Goal: Task Accomplishment & Management: Manage account settings

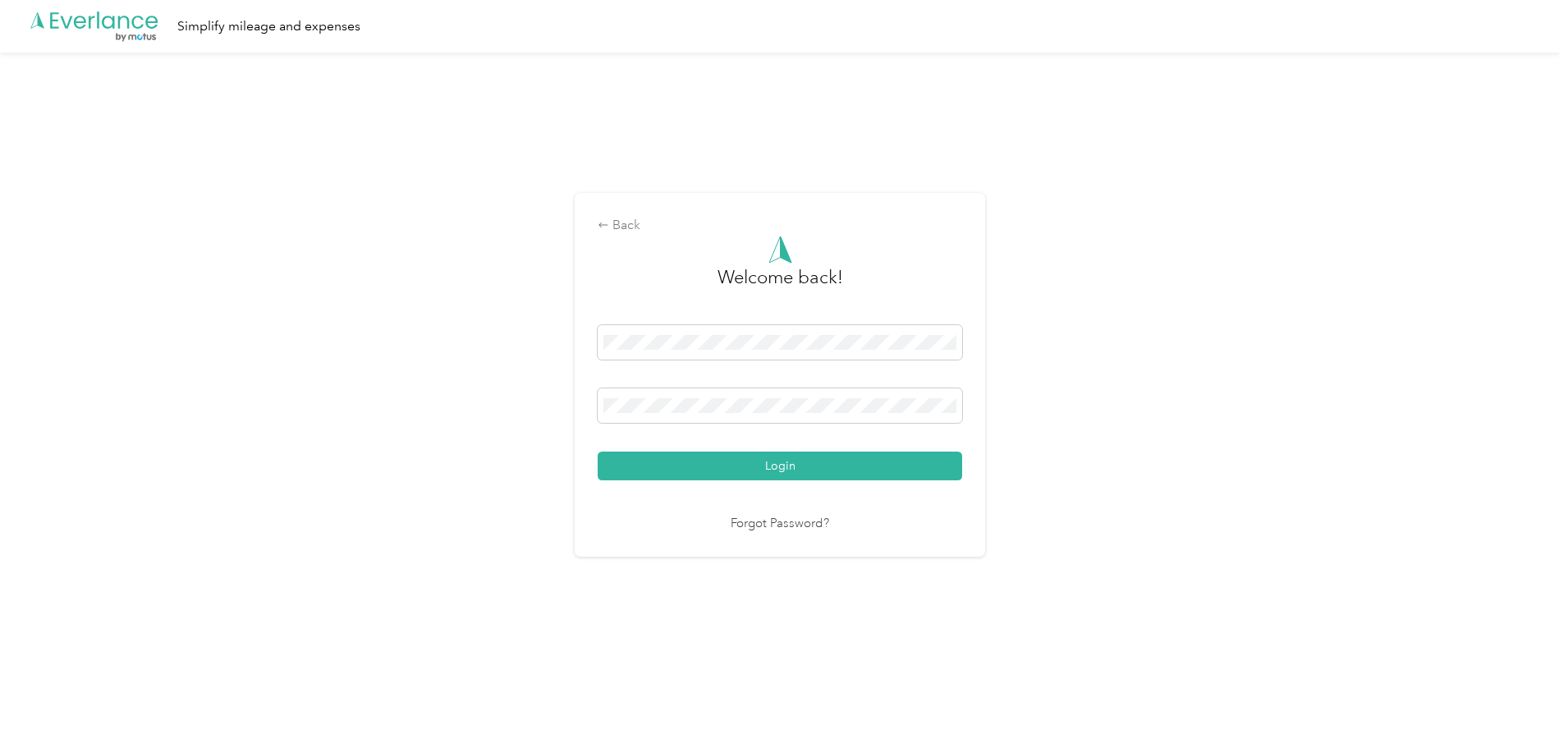
click at [796, 470] on button "Login" at bounding box center [780, 466] width 364 height 28
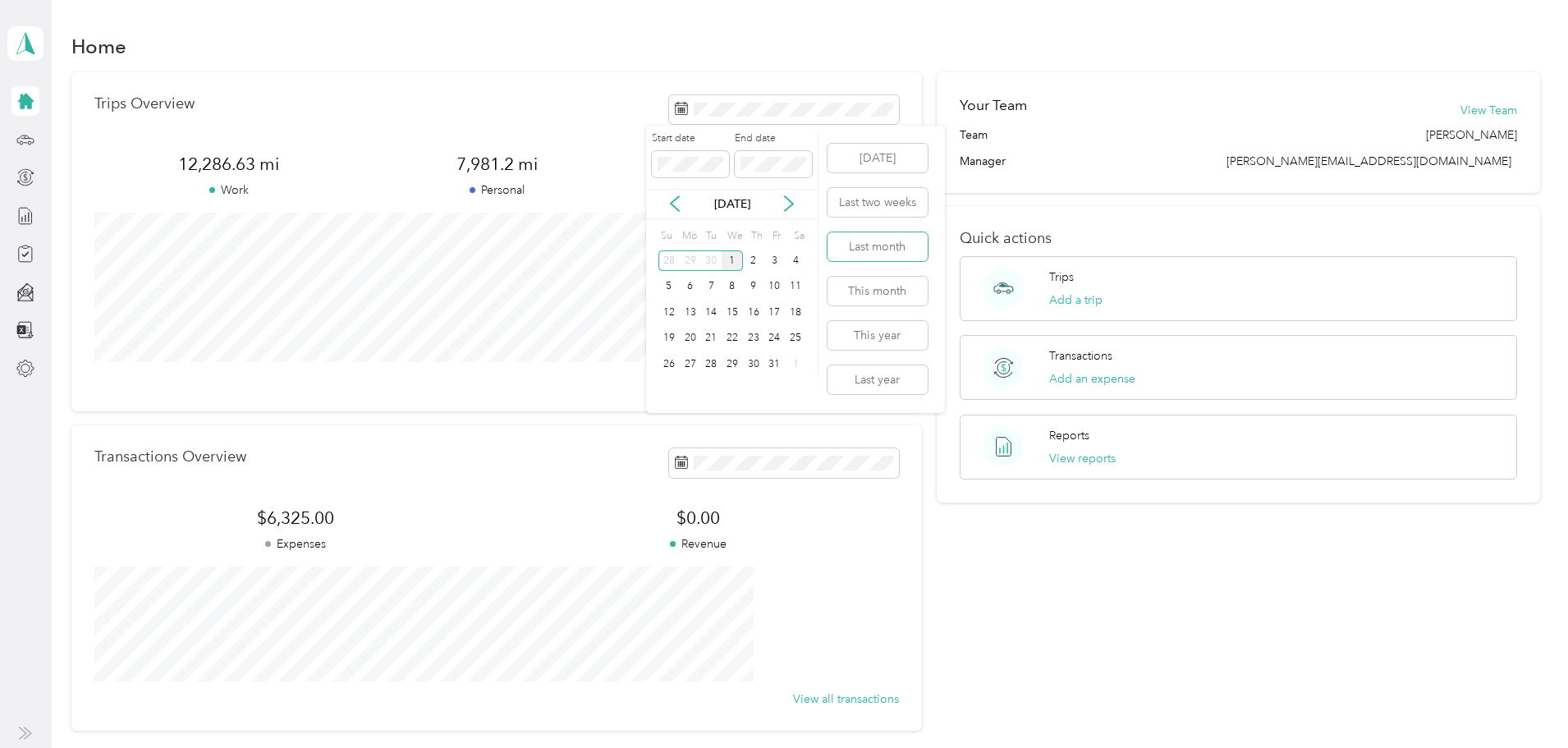
click at [875, 243] on button "Last month" at bounding box center [877, 247] width 100 height 28
click at [1050, 456] on button "View reports" at bounding box center [1082, 458] width 66 height 17
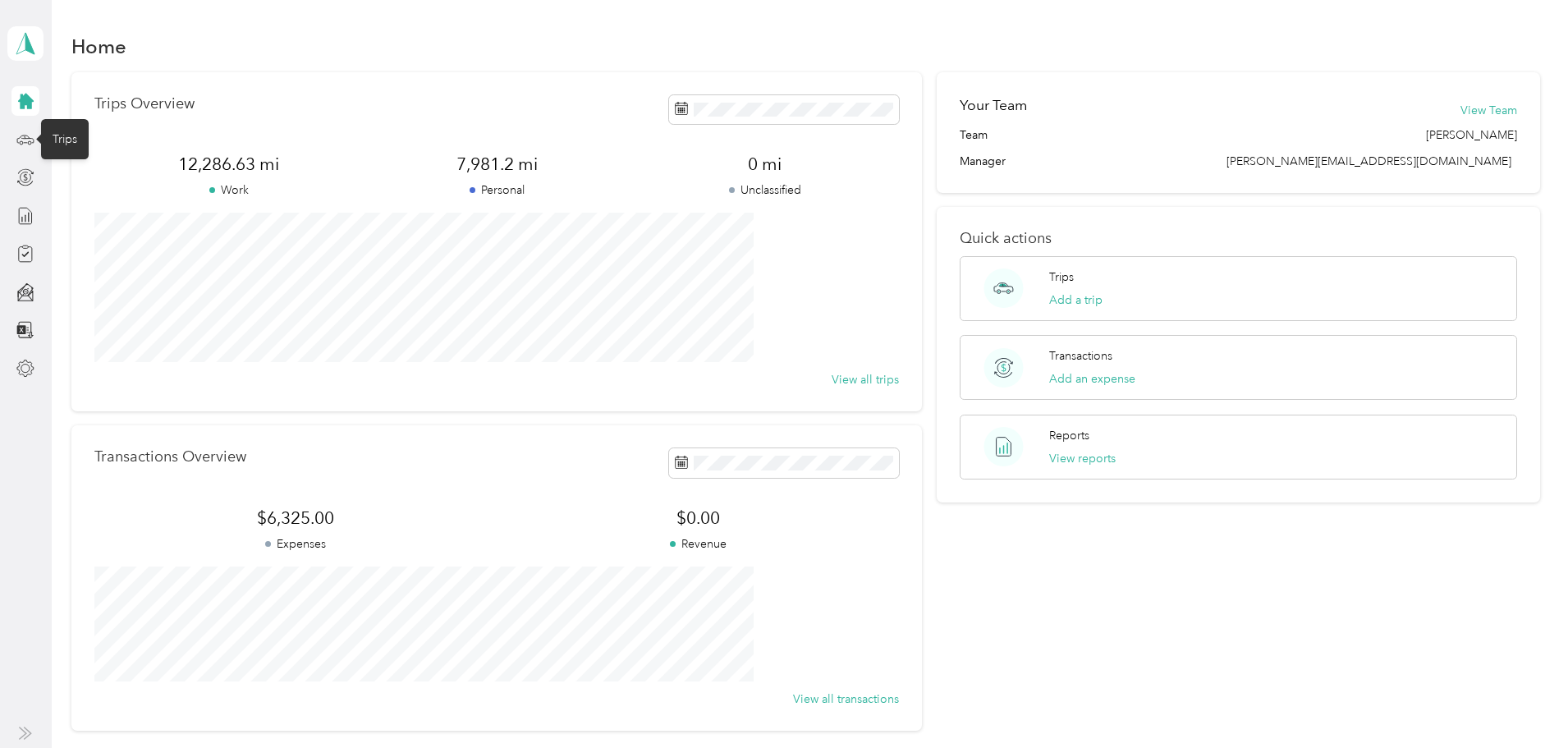
click at [21, 142] on icon at bounding box center [25, 139] width 18 height 18
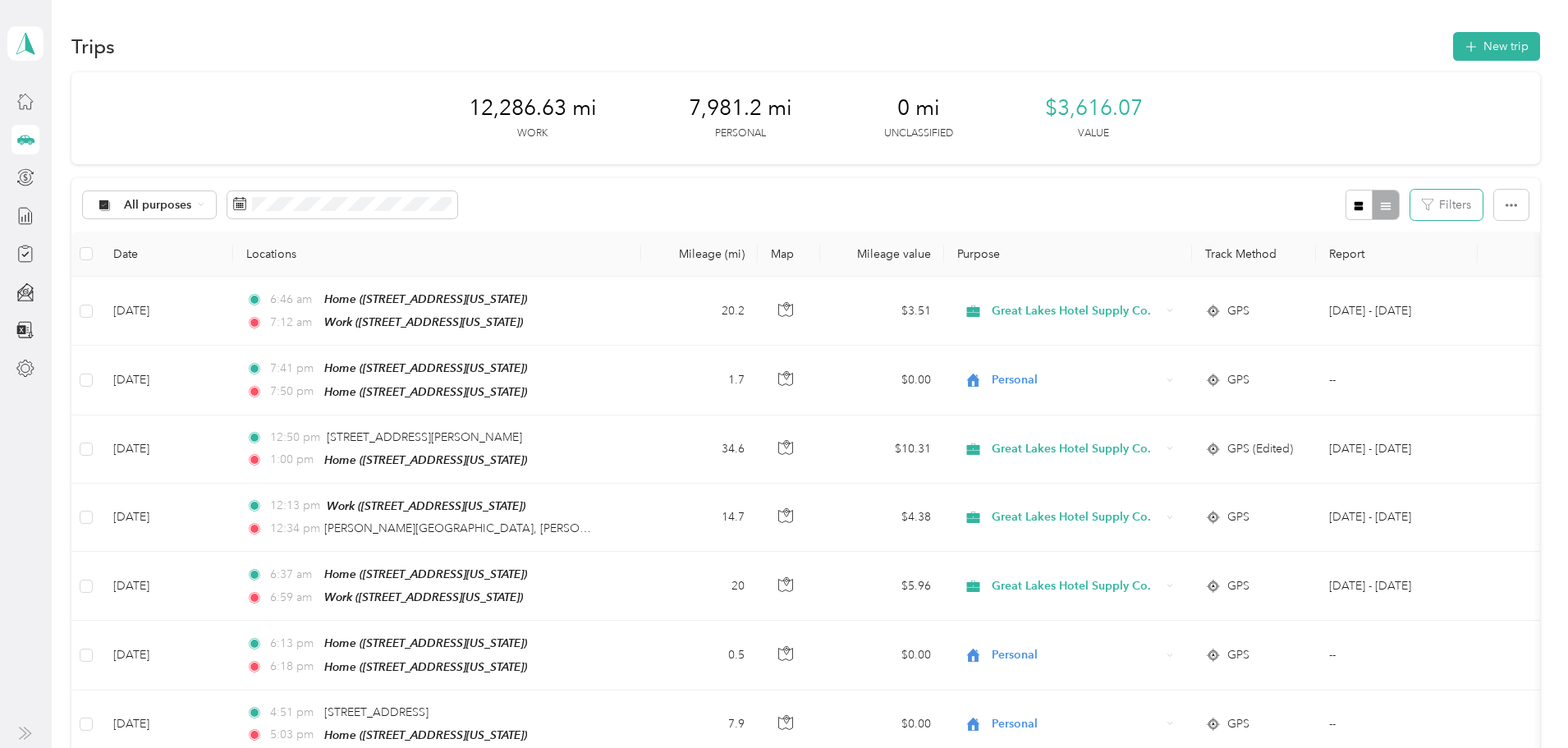
click at [1410, 202] on button "Filters" at bounding box center [1447, 205] width 72 height 30
click at [1143, 202] on div "All purposes Filters" at bounding box center [805, 205] width 1467 height 53
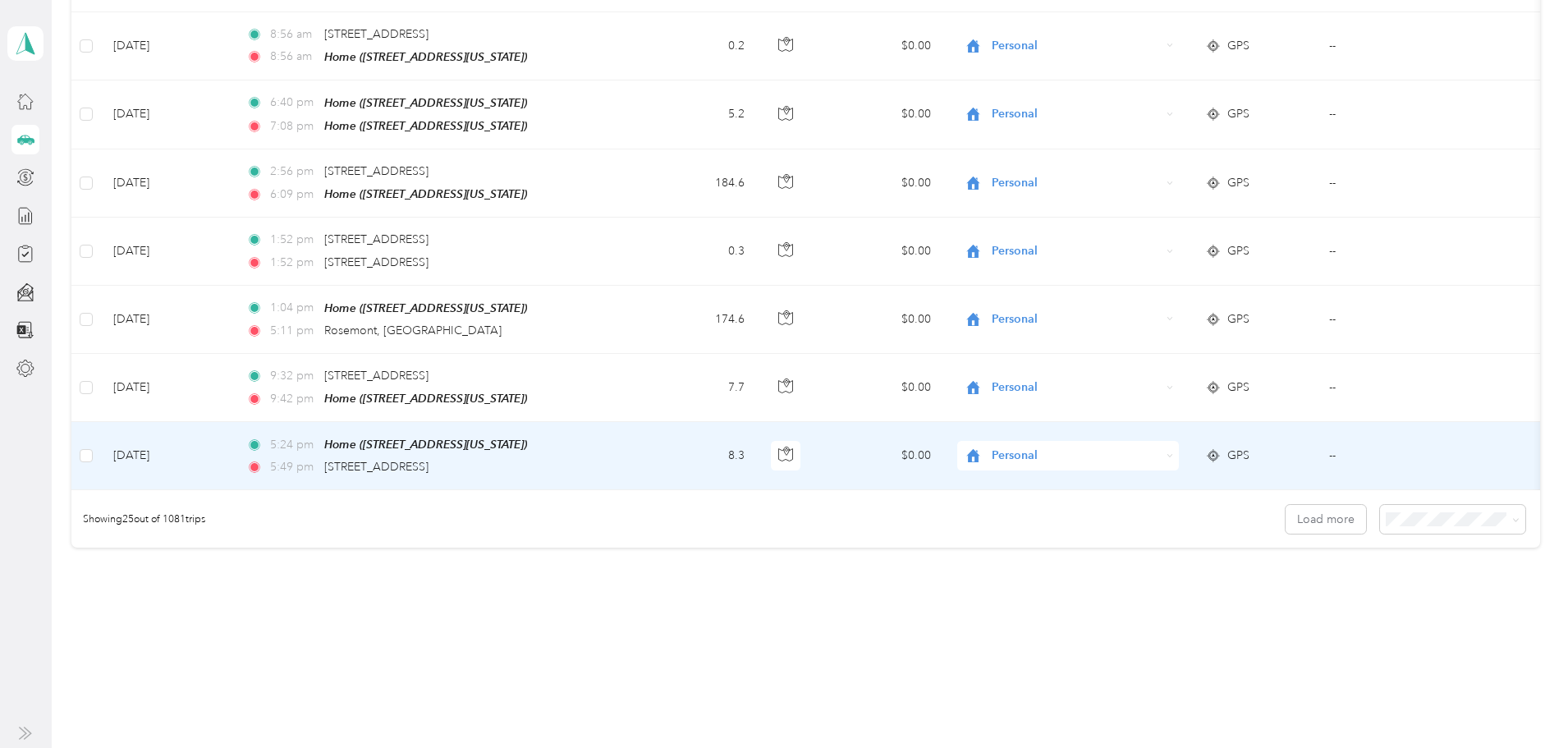
scroll to position [1514, 0]
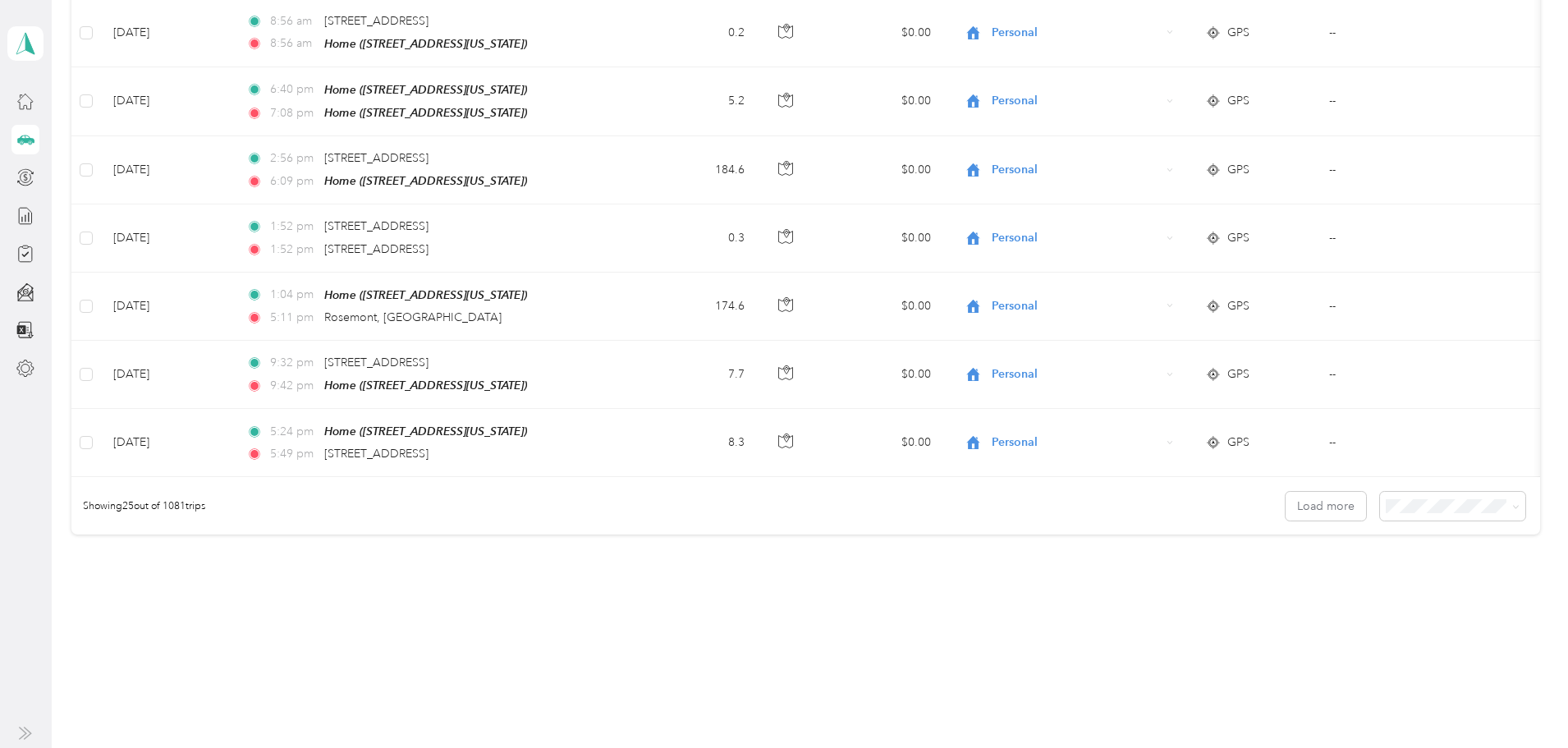
click at [1512, 503] on icon at bounding box center [1516, 507] width 8 height 8
click at [1303, 579] on span "100 per load" at bounding box center [1298, 580] width 67 height 14
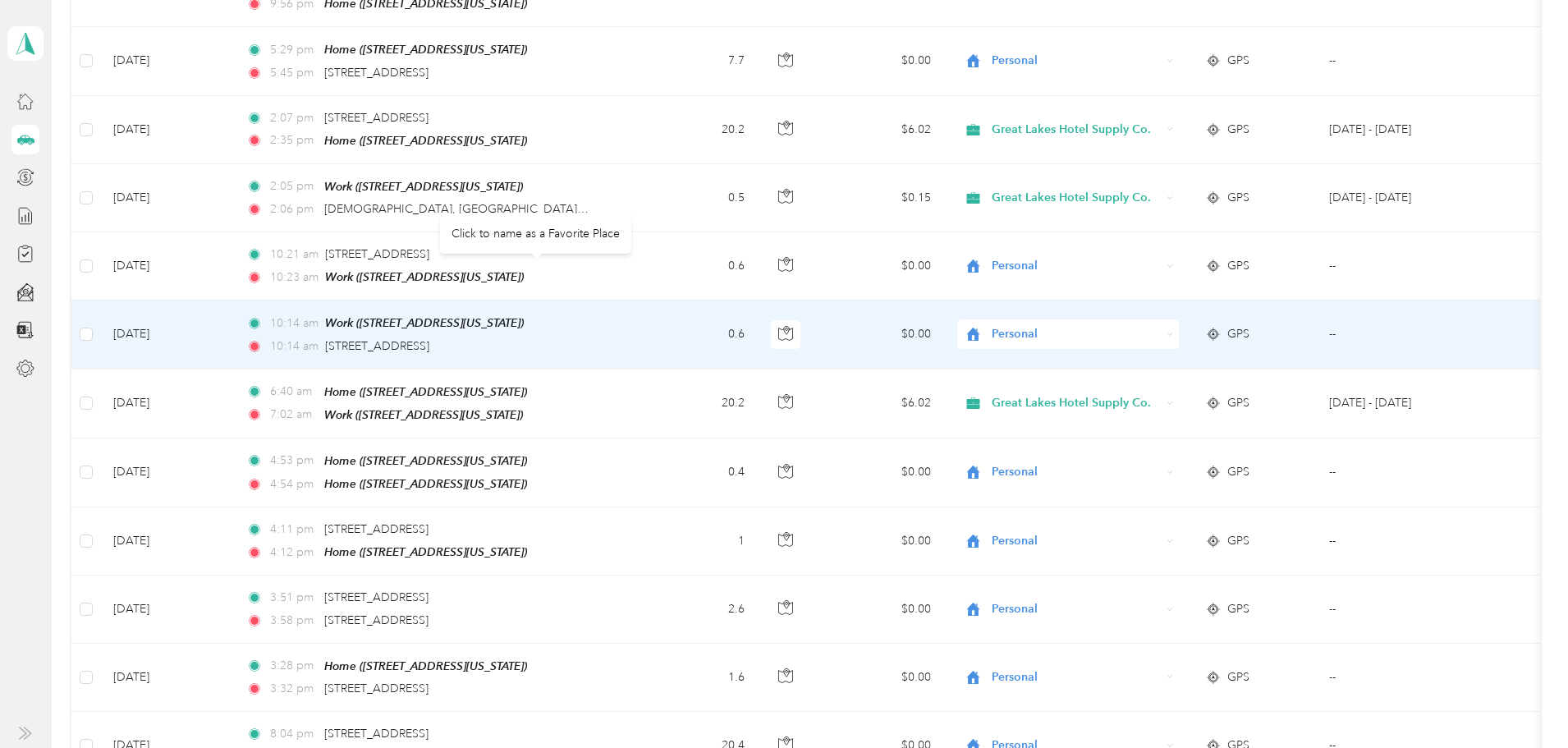
scroll to position [6249, 0]
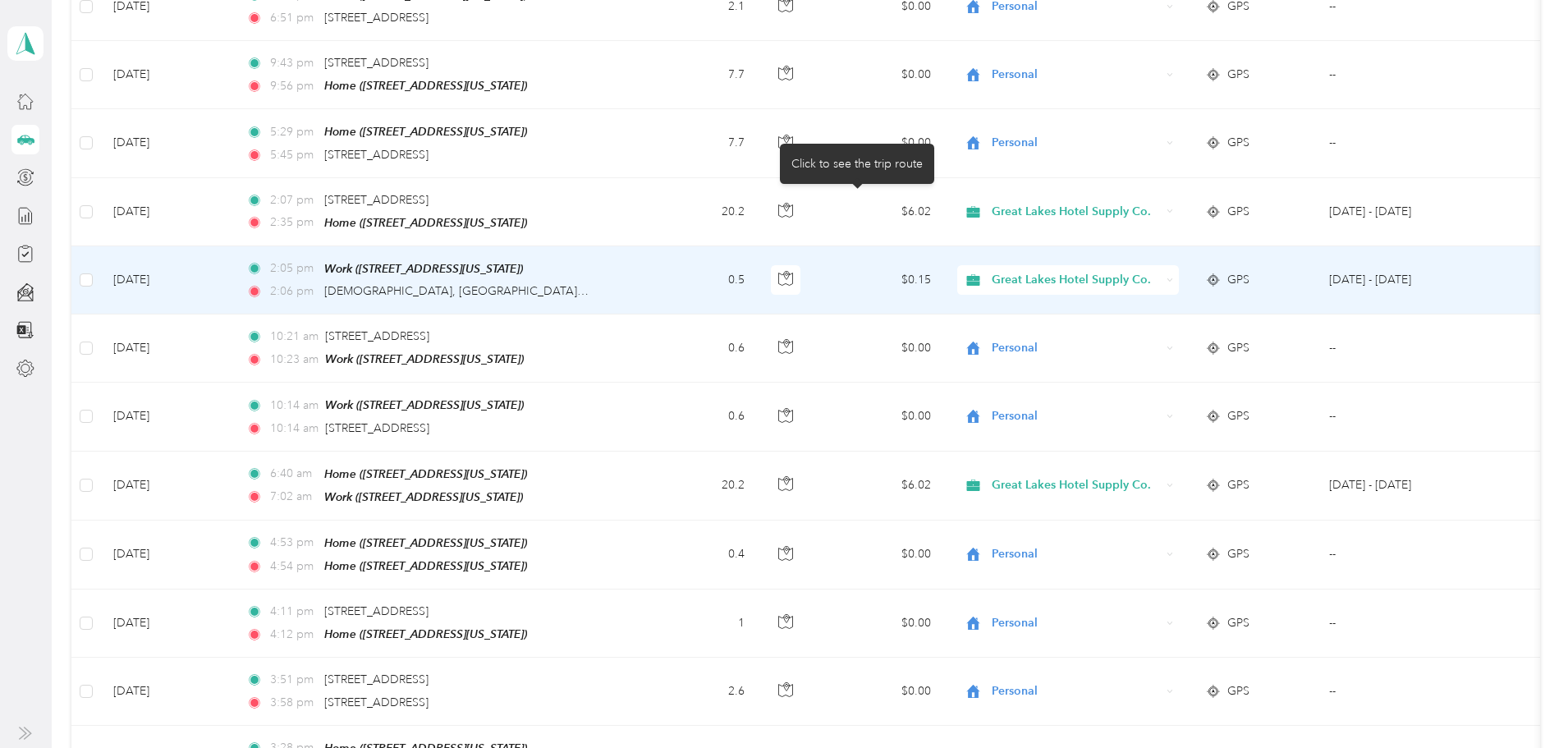
click at [789, 271] on icon "button" at bounding box center [786, 275] width 5 height 9
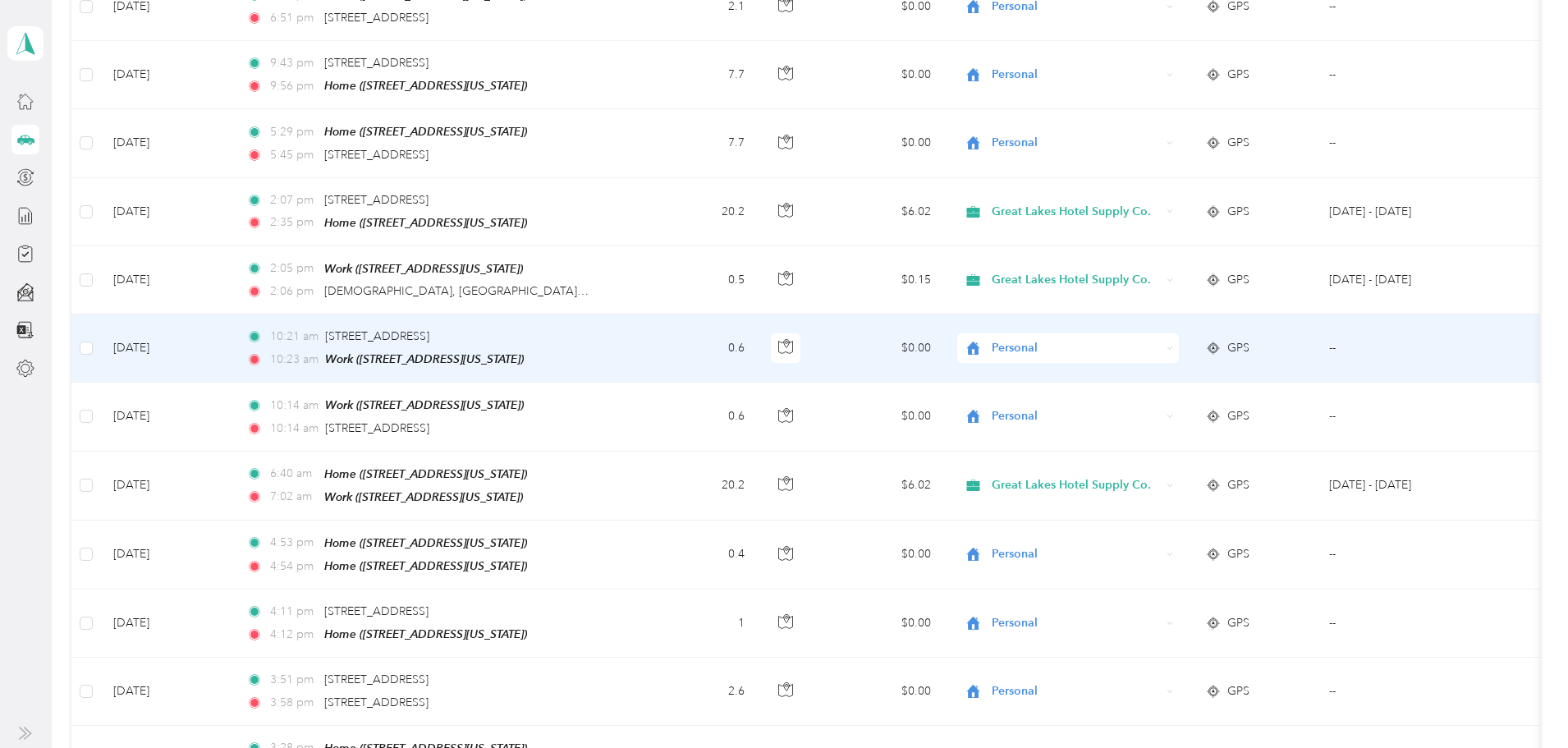
scroll to position [6167, 0]
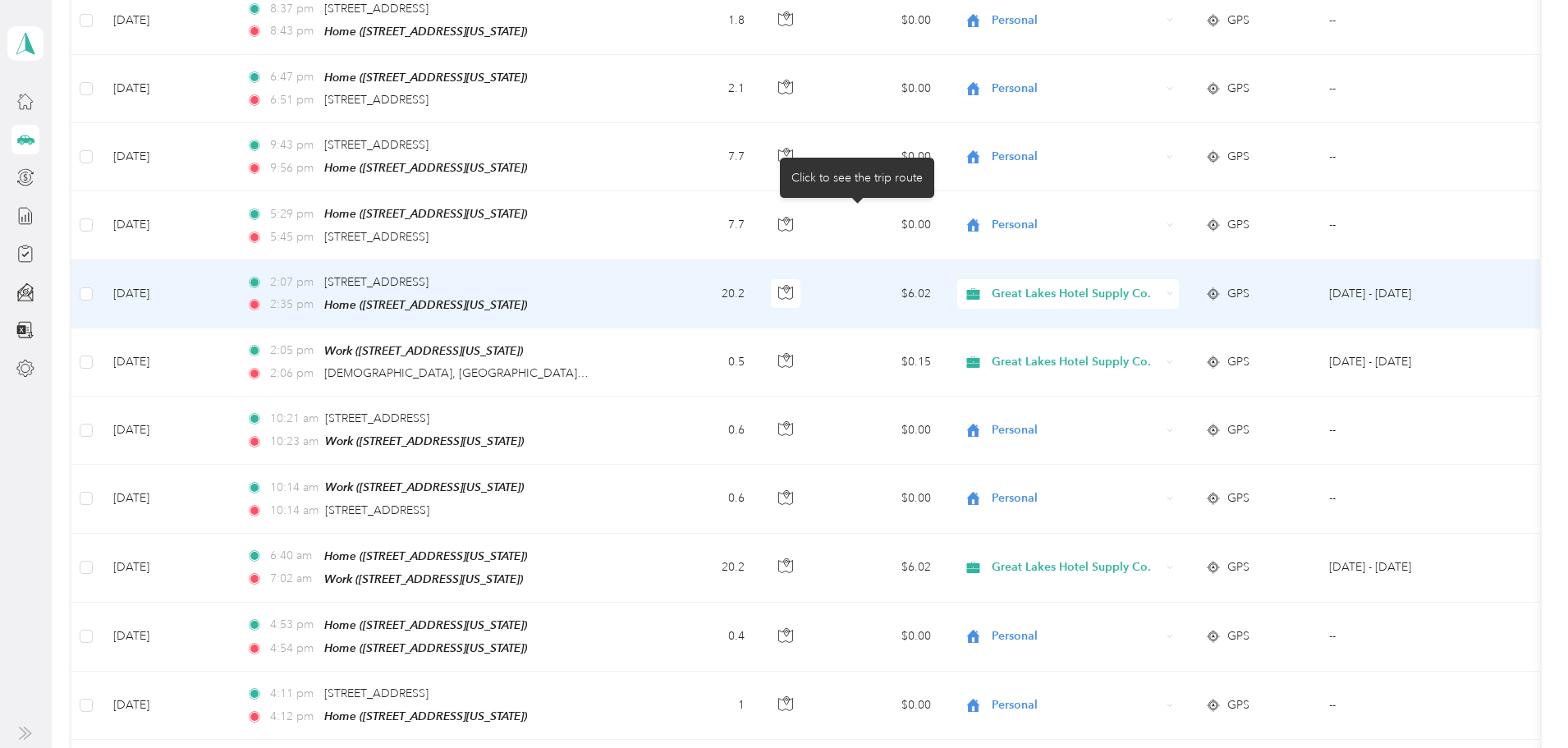
click at [793, 285] on icon "button" at bounding box center [786, 292] width 15 height 15
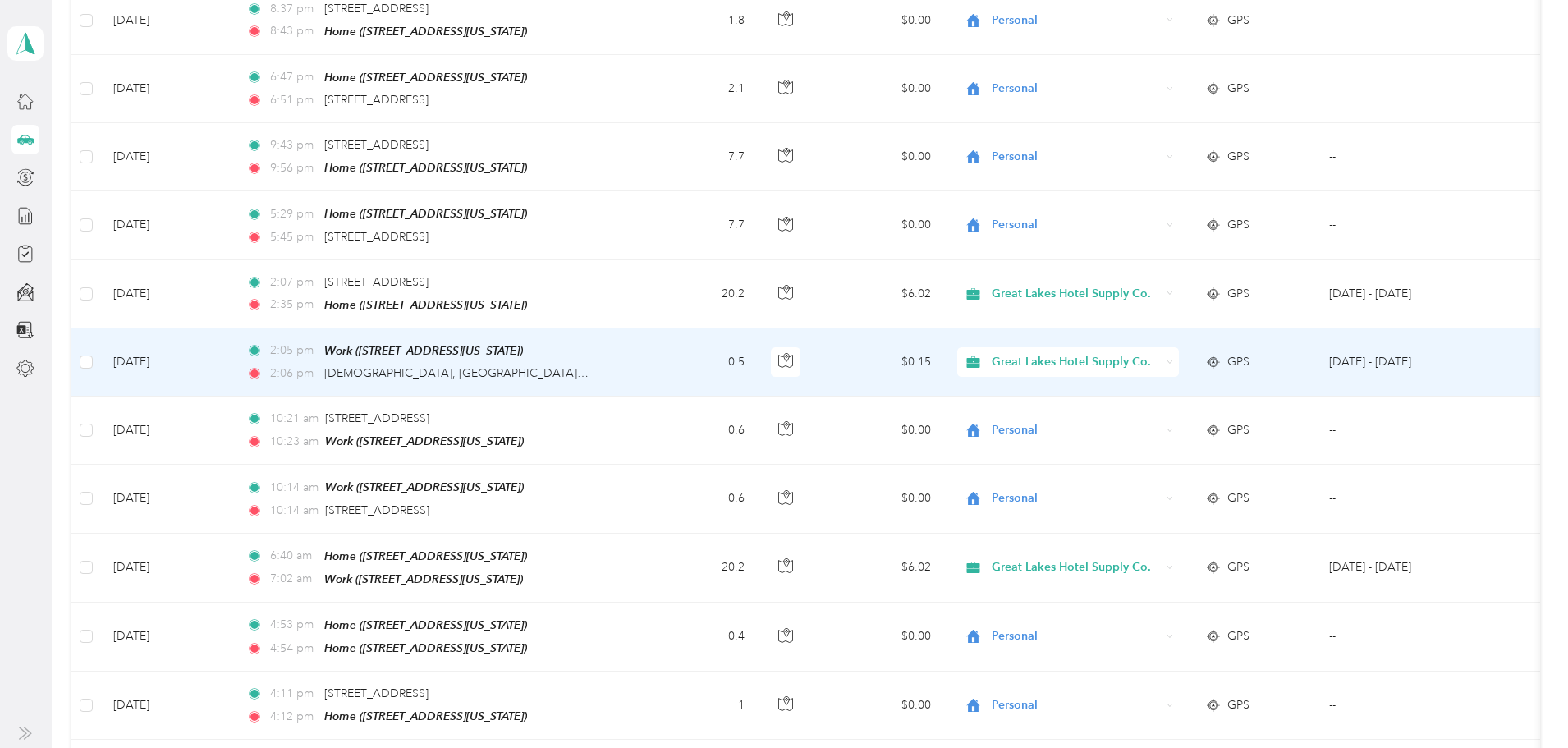
click at [1179, 347] on div "Great Lakes Hotel Supply Co." at bounding box center [1067, 362] width 221 height 29
click at [1112, 343] on span "Personal" at bounding box center [1144, 346] width 179 height 17
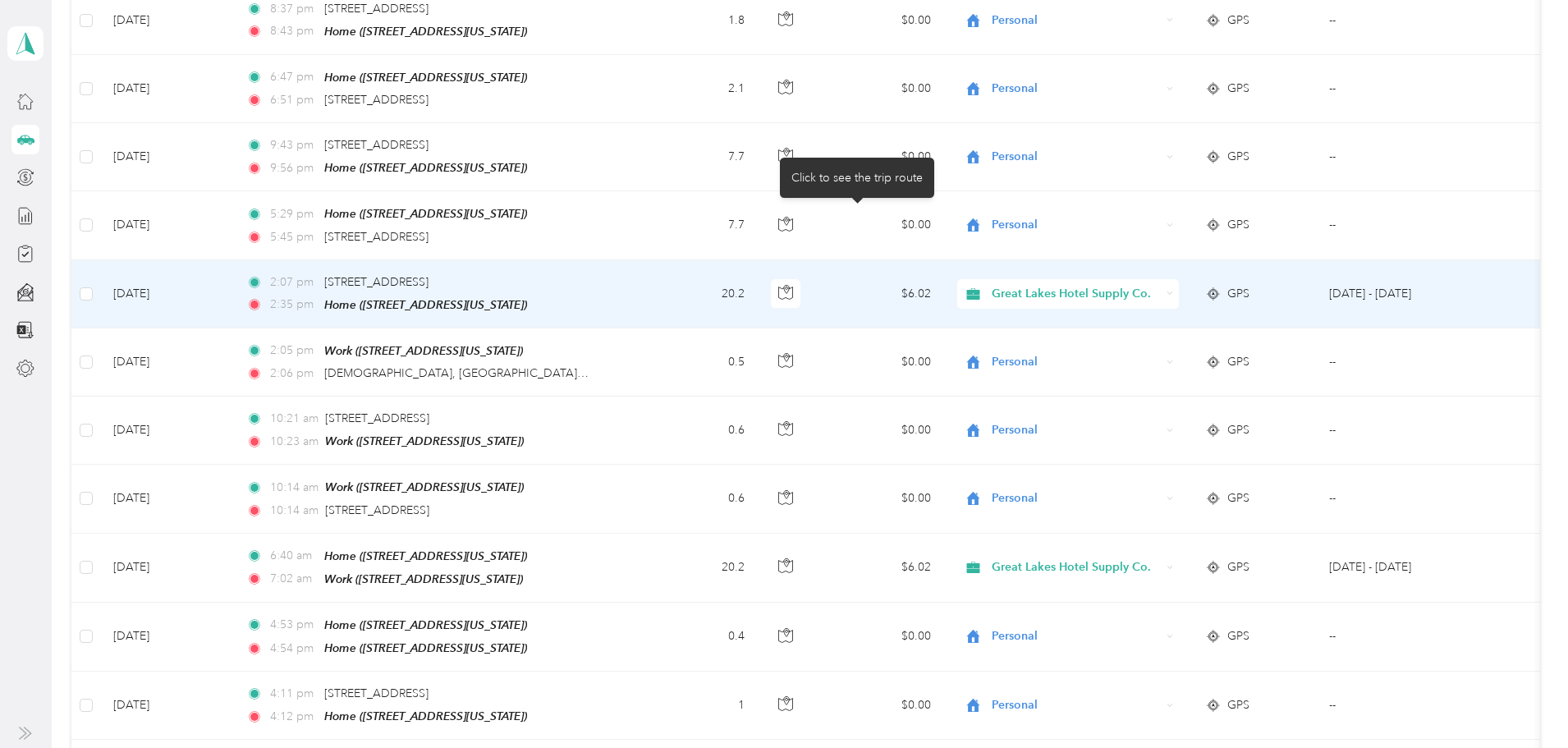
click at [787, 287] on icon "button" at bounding box center [786, 288] width 3 height 3
click at [793, 285] on icon "button" at bounding box center [786, 292] width 15 height 15
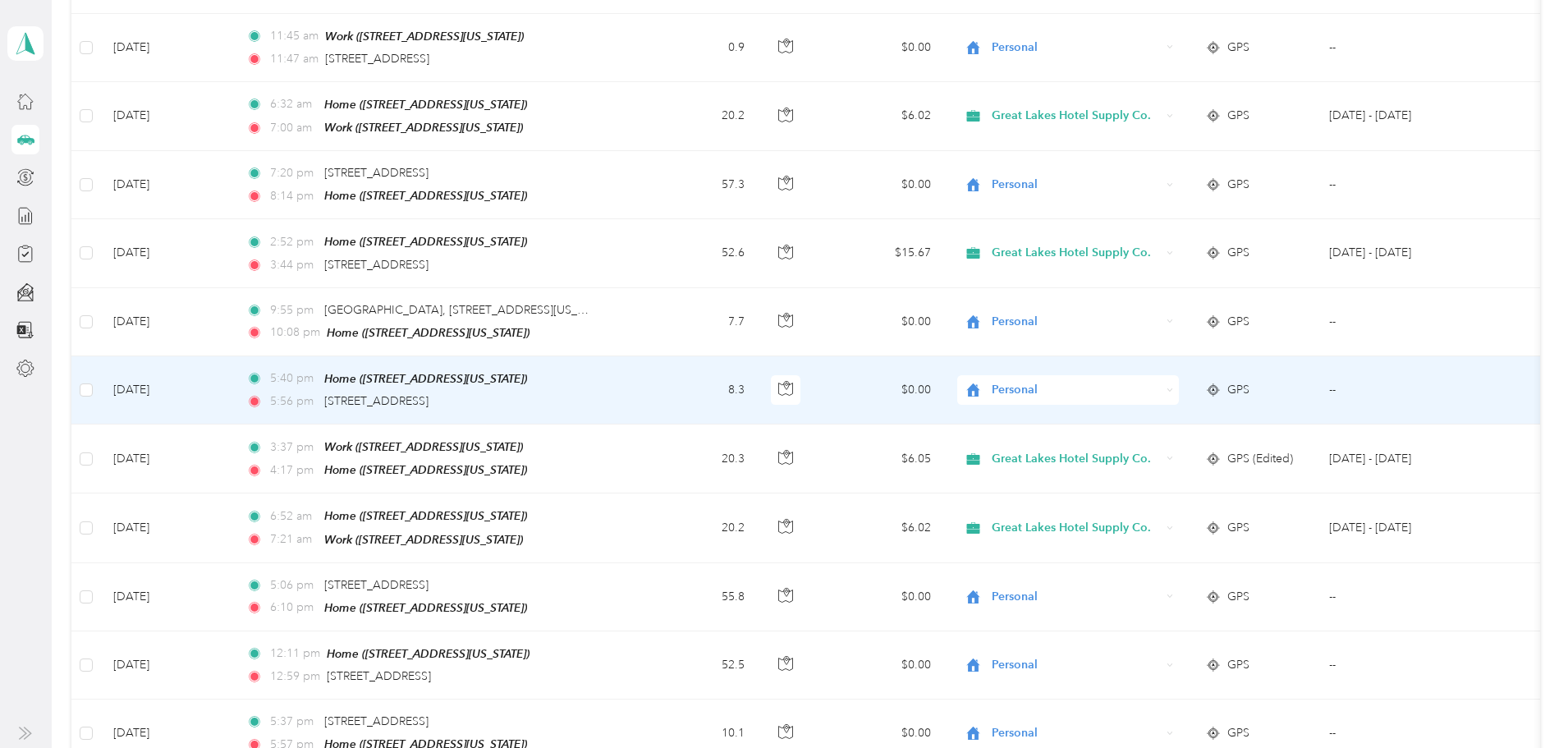
scroll to position [3868, 0]
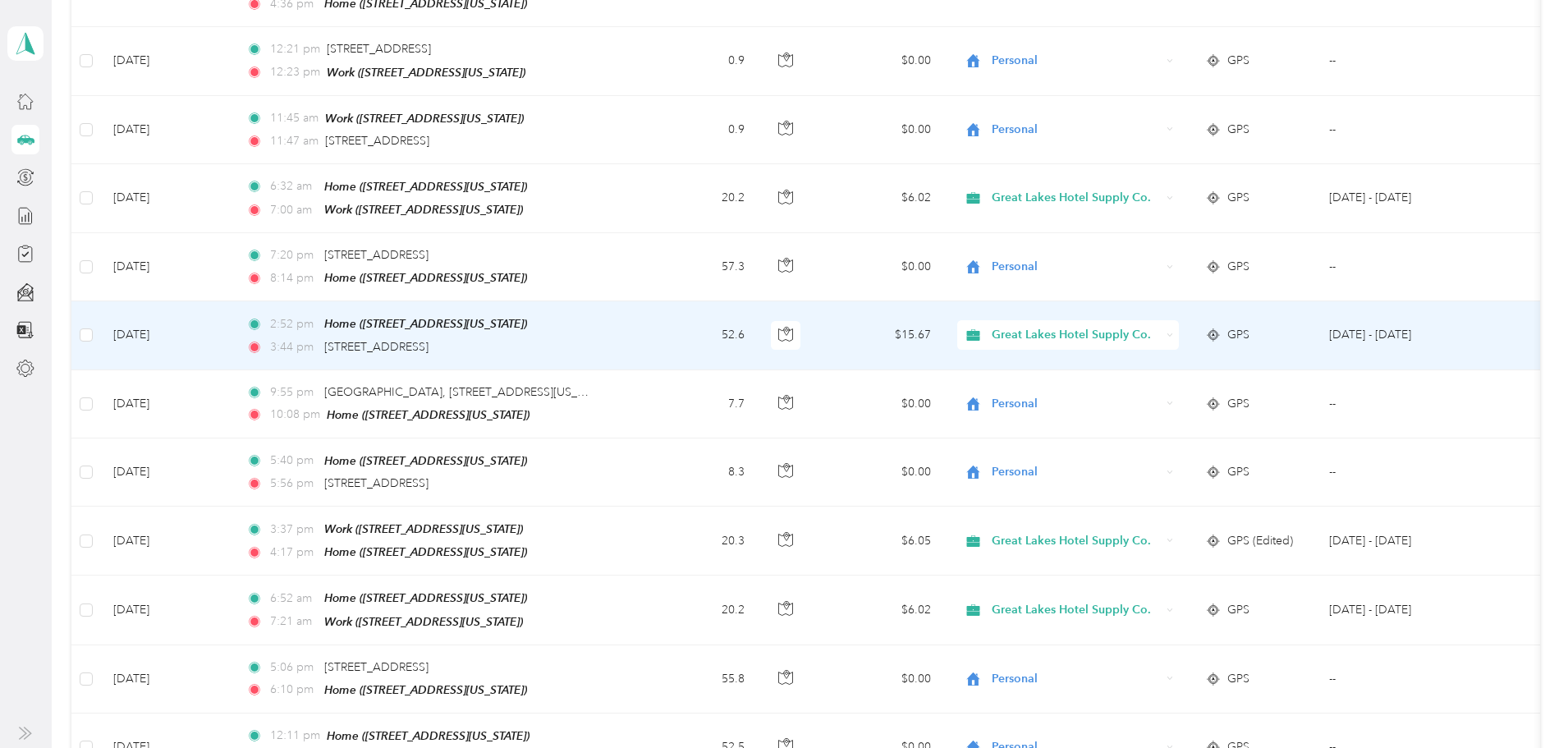
click at [1157, 326] on span "Great Lakes Hotel Supply Co." at bounding box center [1075, 334] width 168 height 18
click at [1095, 326] on span "Great Lakes Hotel Supply Co." at bounding box center [1075, 334] width 168 height 18
click at [1094, 346] on span "Personal" at bounding box center [1144, 349] width 179 height 17
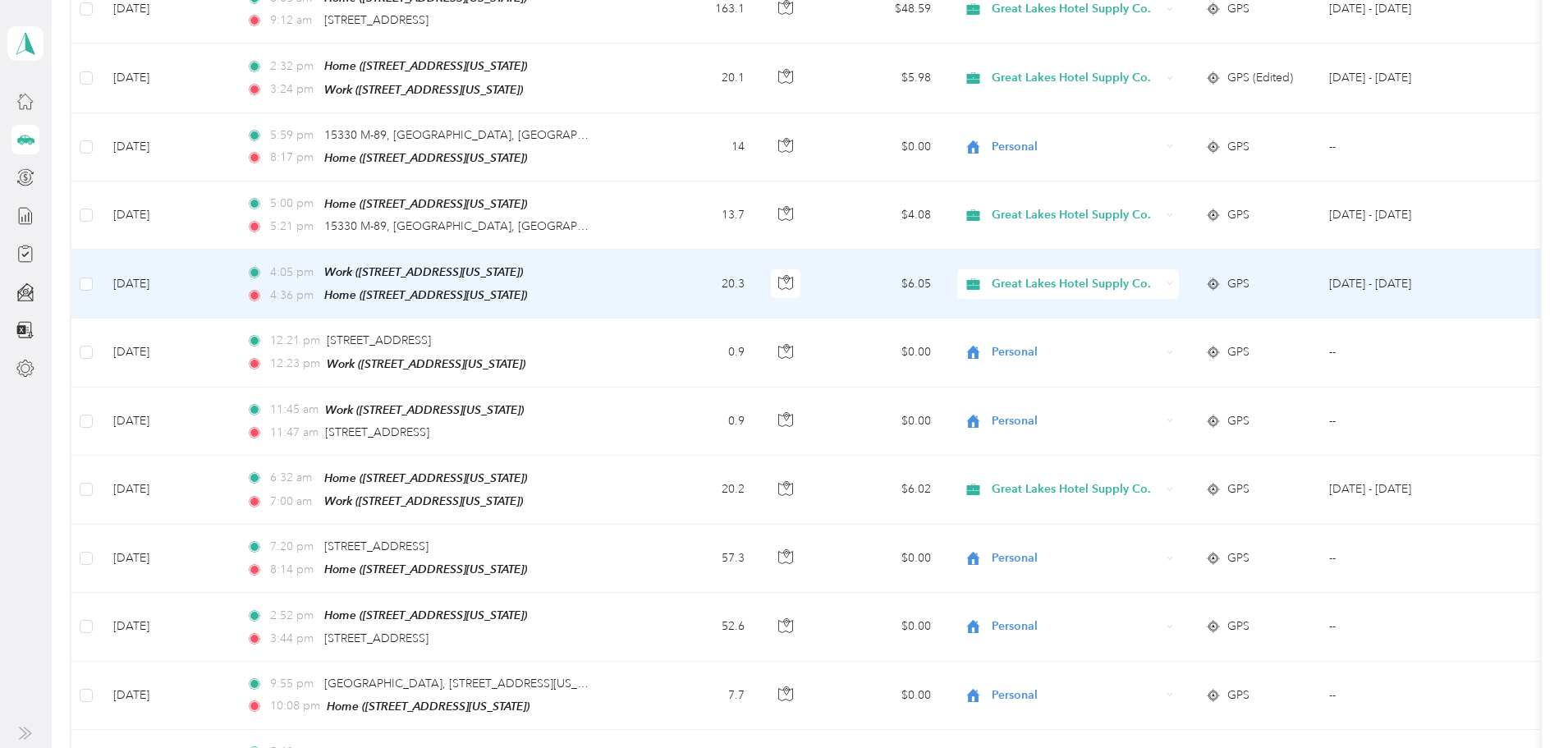
scroll to position [3540, 0]
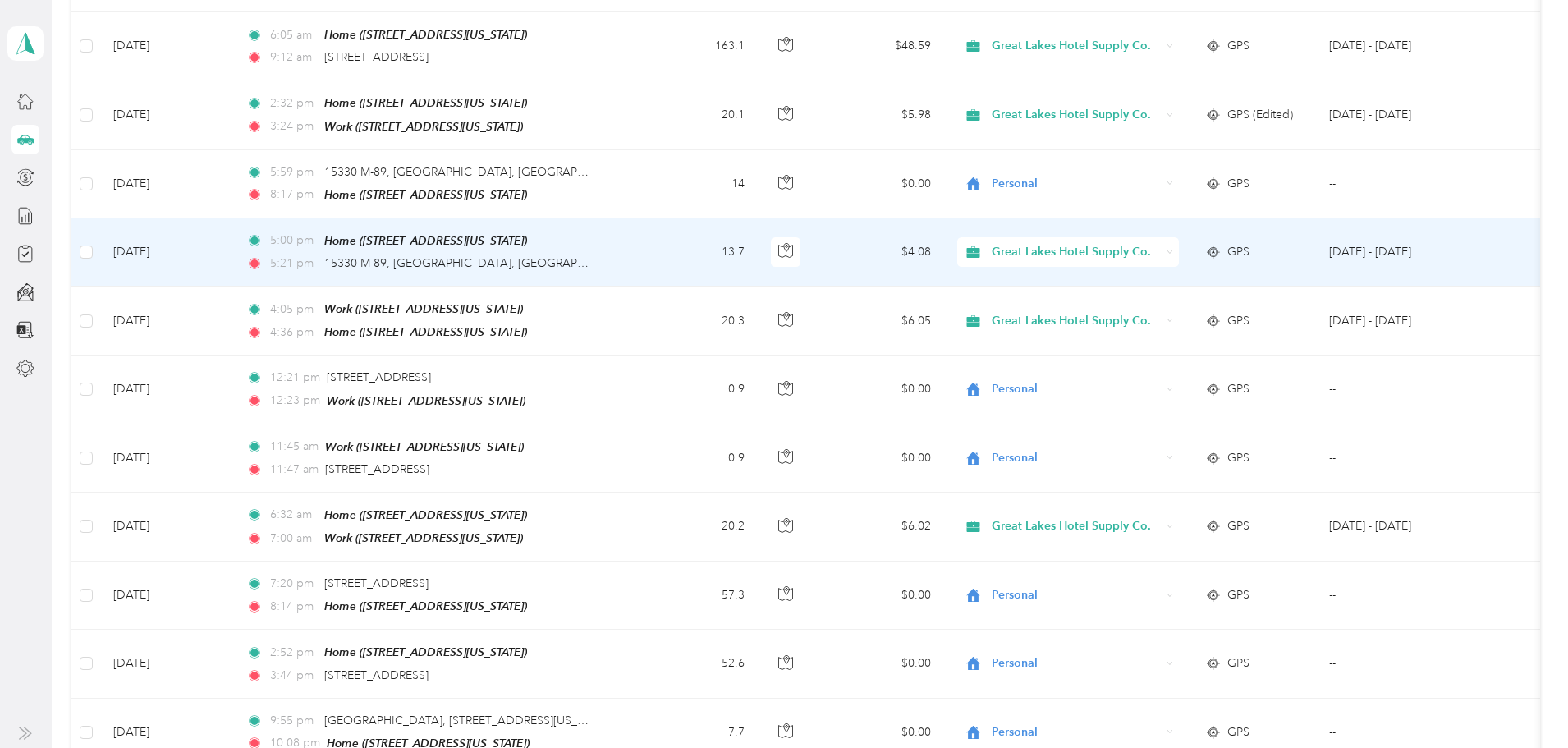
click at [1105, 243] on span "Great Lakes Hotel Supply Co." at bounding box center [1075, 252] width 168 height 18
click at [1089, 270] on span "Personal" at bounding box center [1144, 272] width 179 height 17
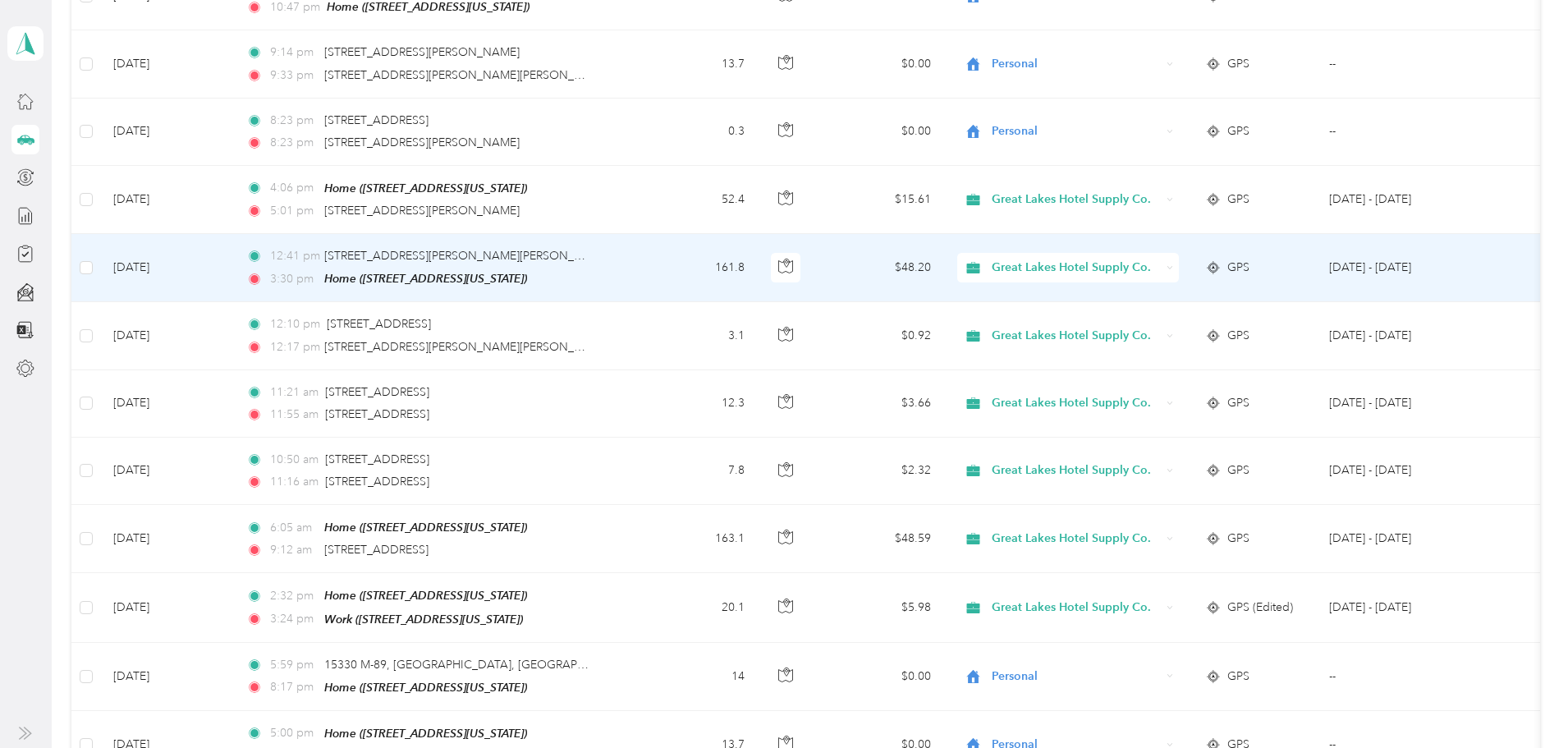
scroll to position [2965, 0]
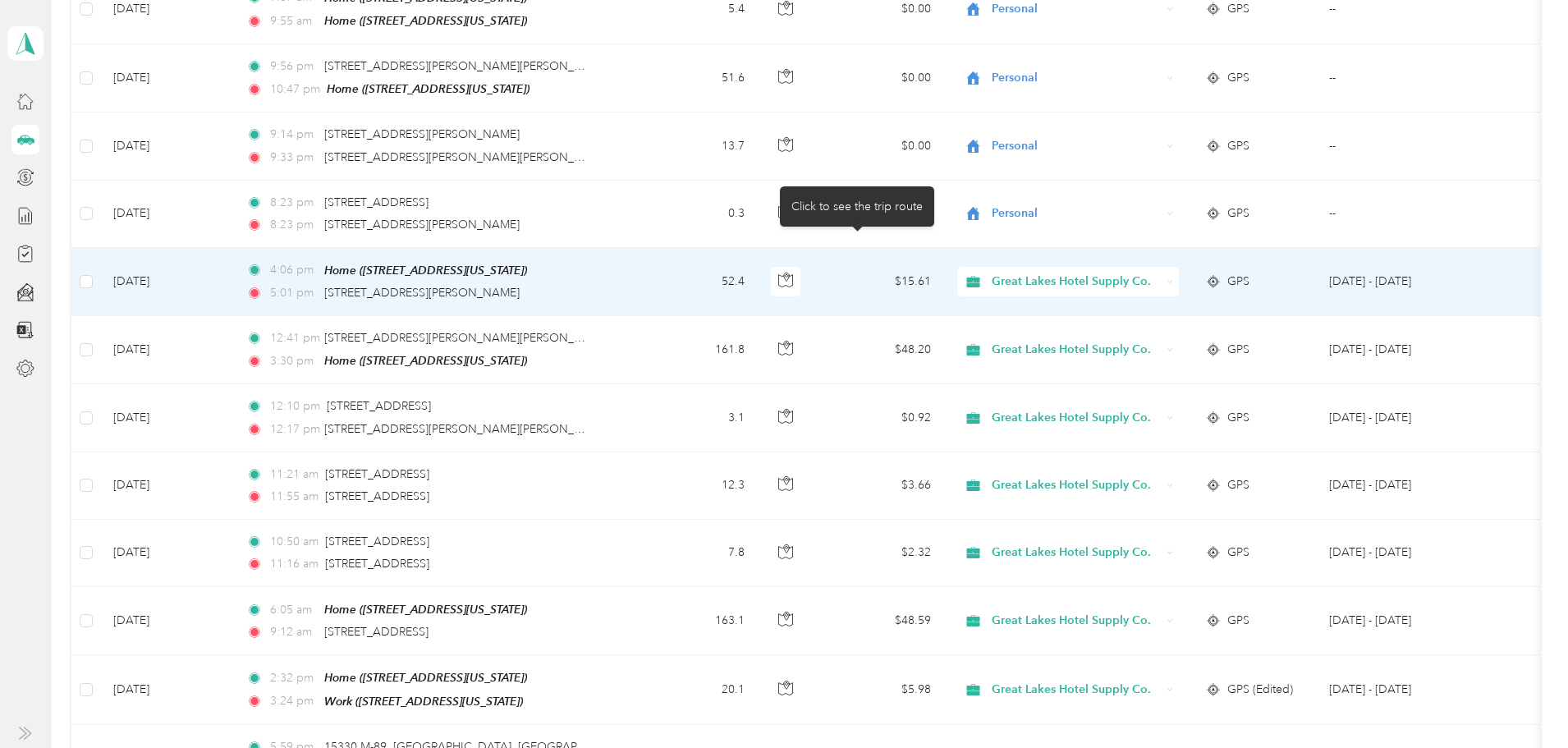
click at [793, 272] on icon "button" at bounding box center [786, 280] width 15 height 15
click at [1099, 272] on span "Great Lakes Hotel Supply Co." at bounding box center [1075, 281] width 168 height 18
click at [1095, 309] on li "Personal" at bounding box center [1130, 305] width 232 height 28
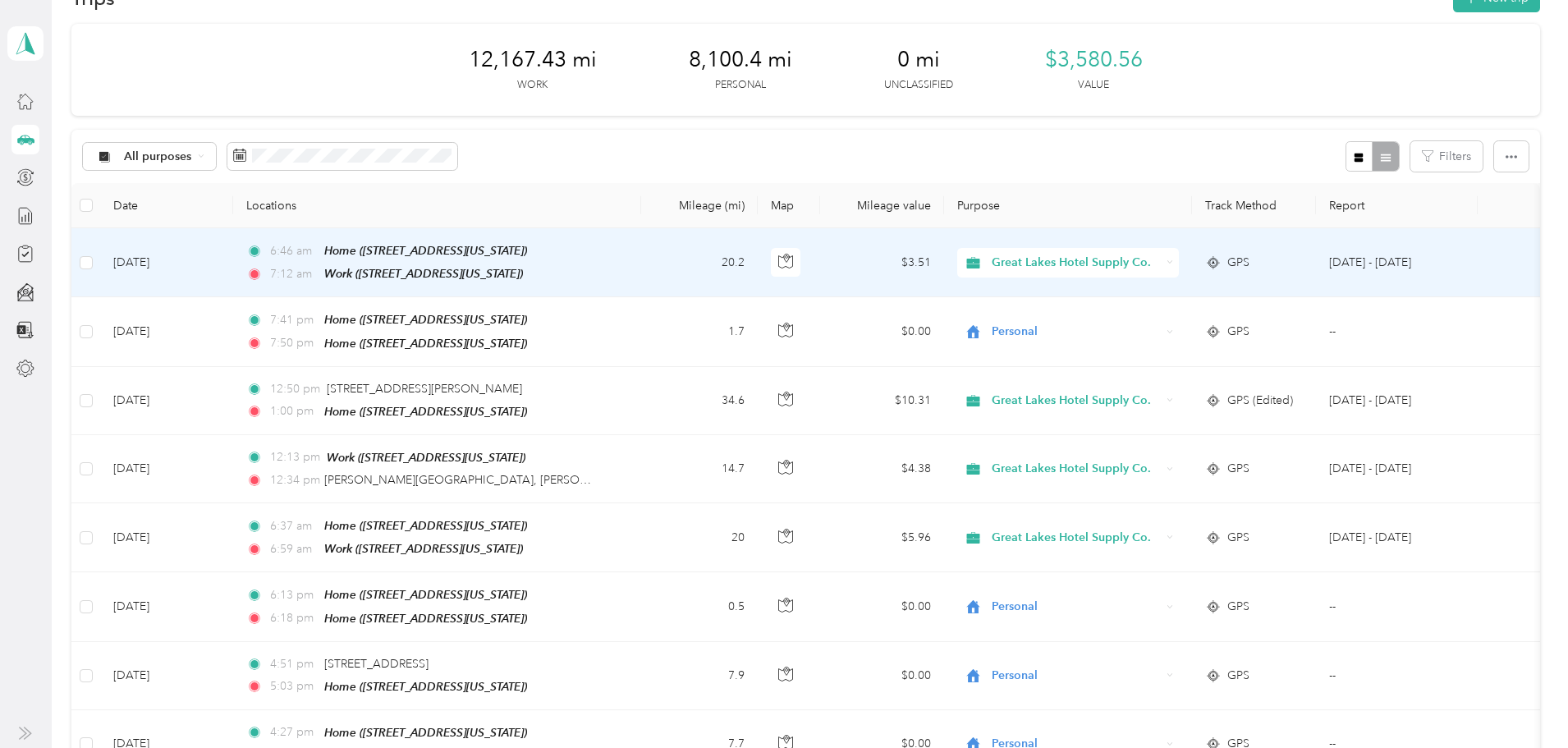
scroll to position [10, 0]
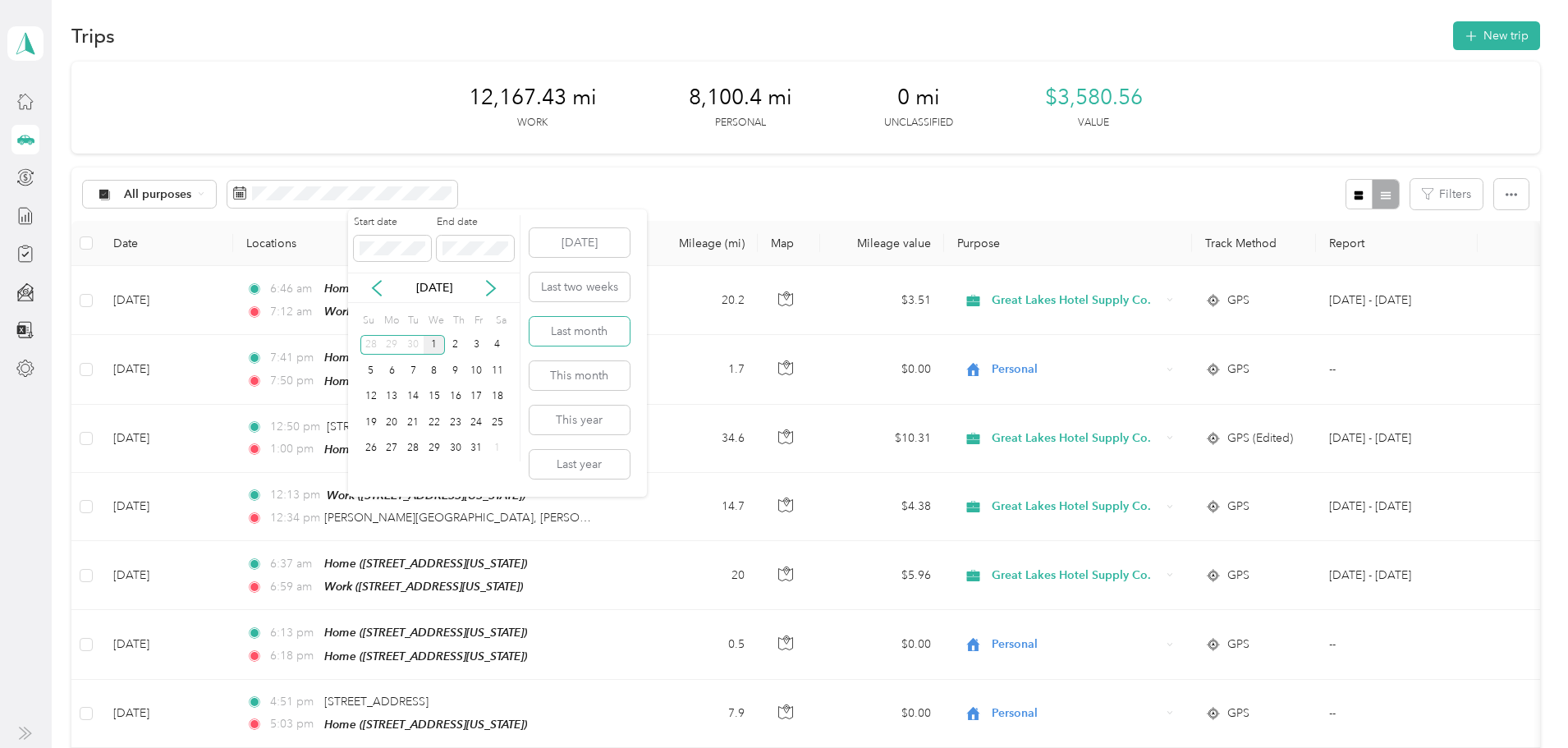
click at [560, 332] on button "Last month" at bounding box center [579, 331] width 100 height 28
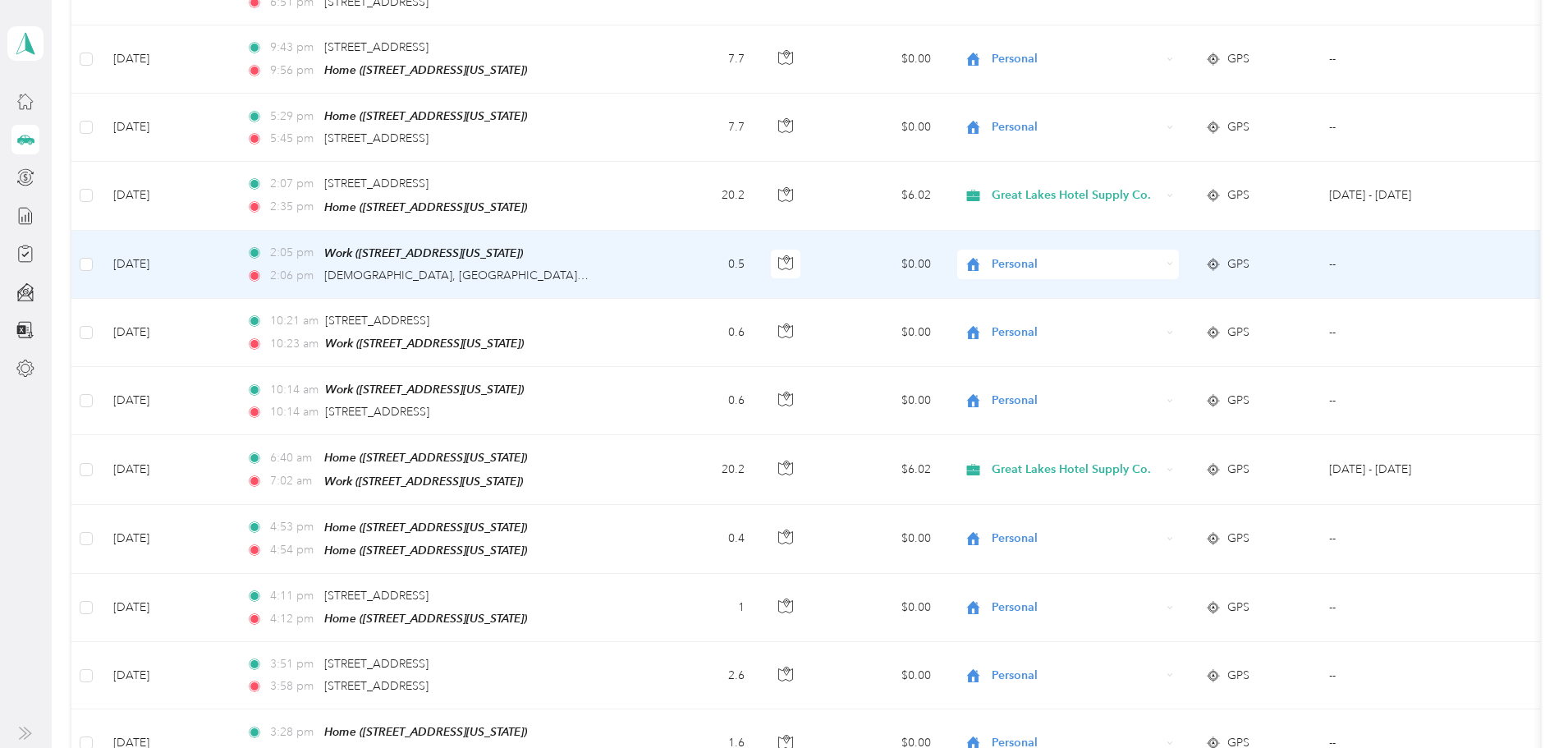
scroll to position [6577, 0]
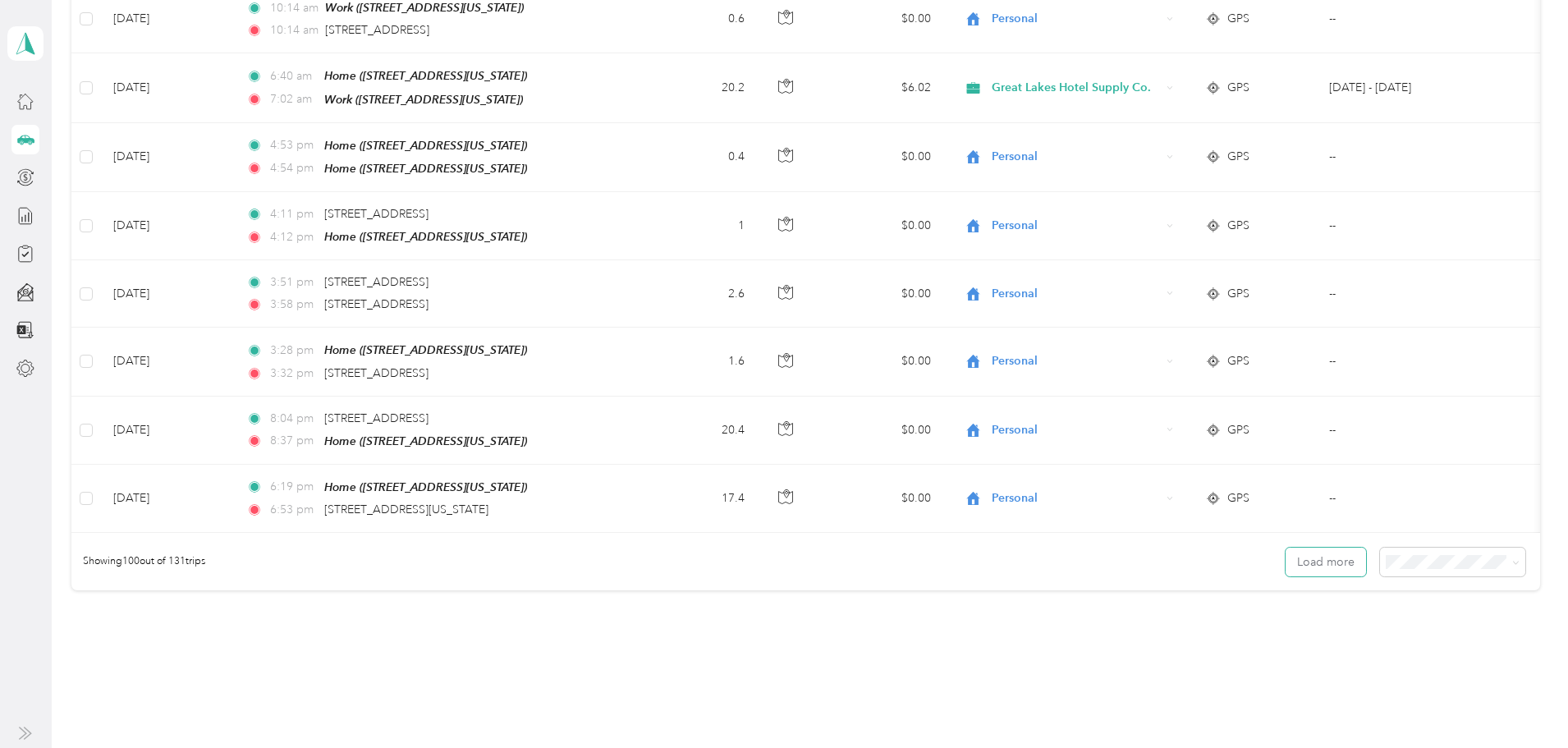
click at [1285, 548] on button "Load more" at bounding box center [1325, 562] width 81 height 28
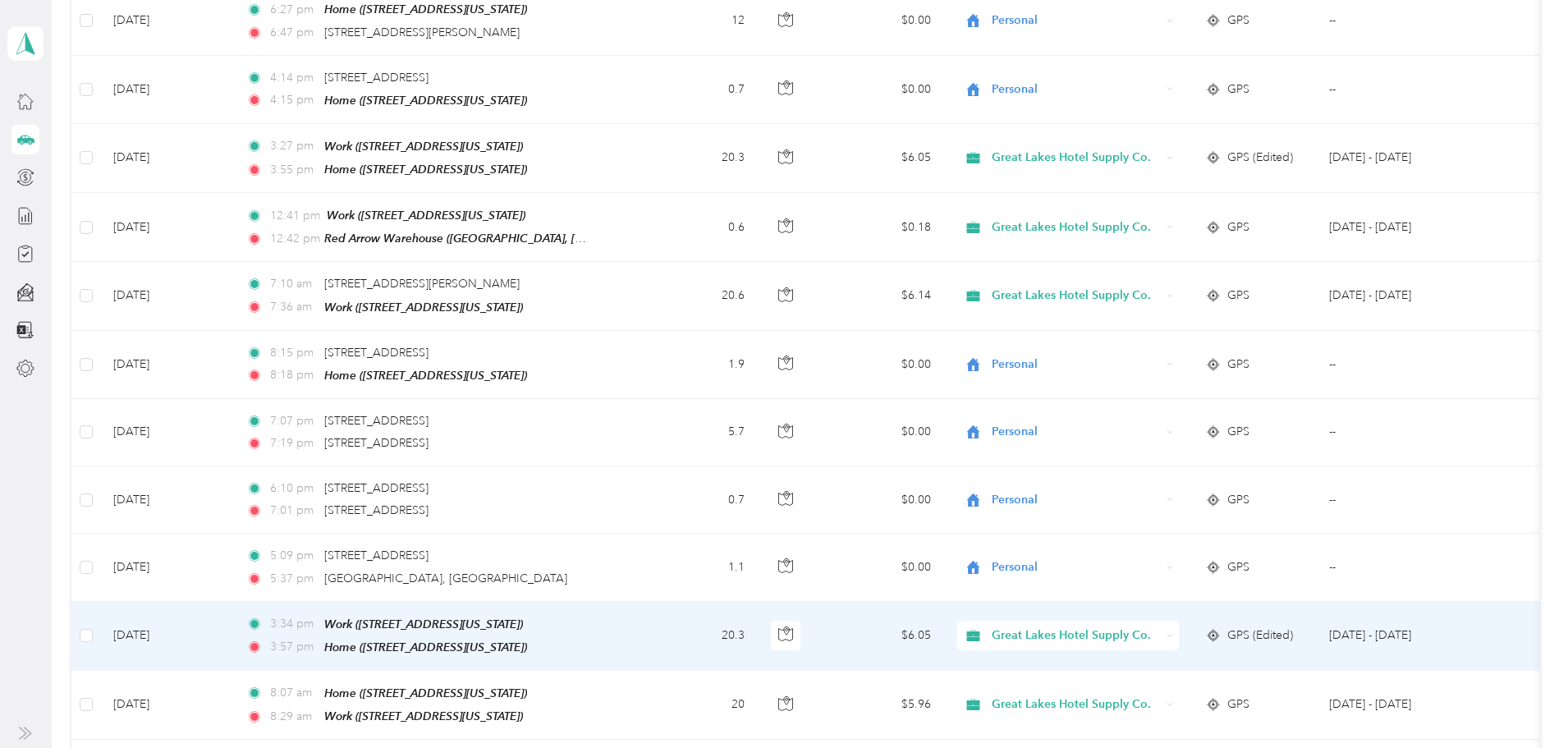
scroll to position [7152, 0]
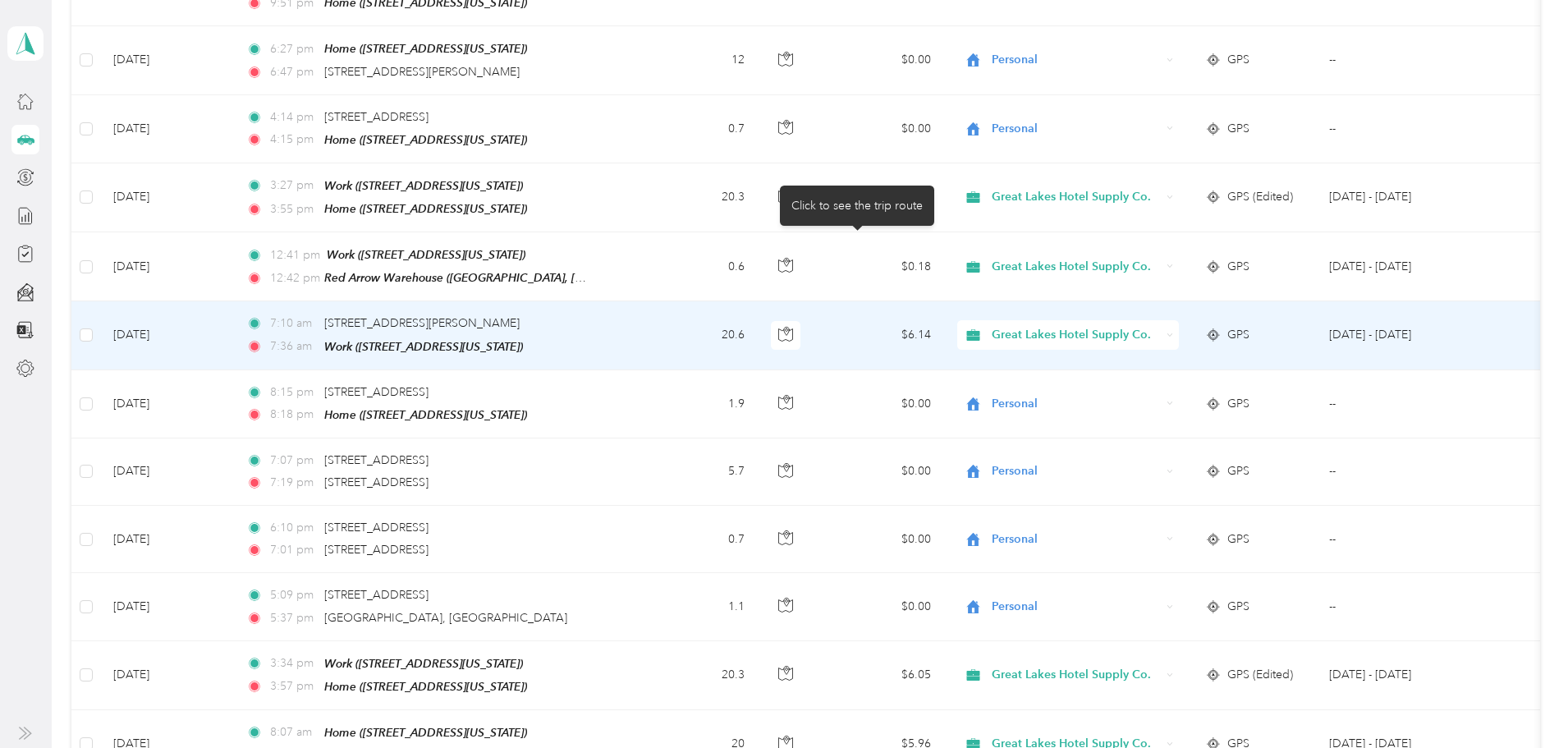
click at [793, 327] on icon "button" at bounding box center [786, 334] width 15 height 15
click at [519, 316] on span "[STREET_ADDRESS][PERSON_NAME]" at bounding box center [422, 323] width 196 height 14
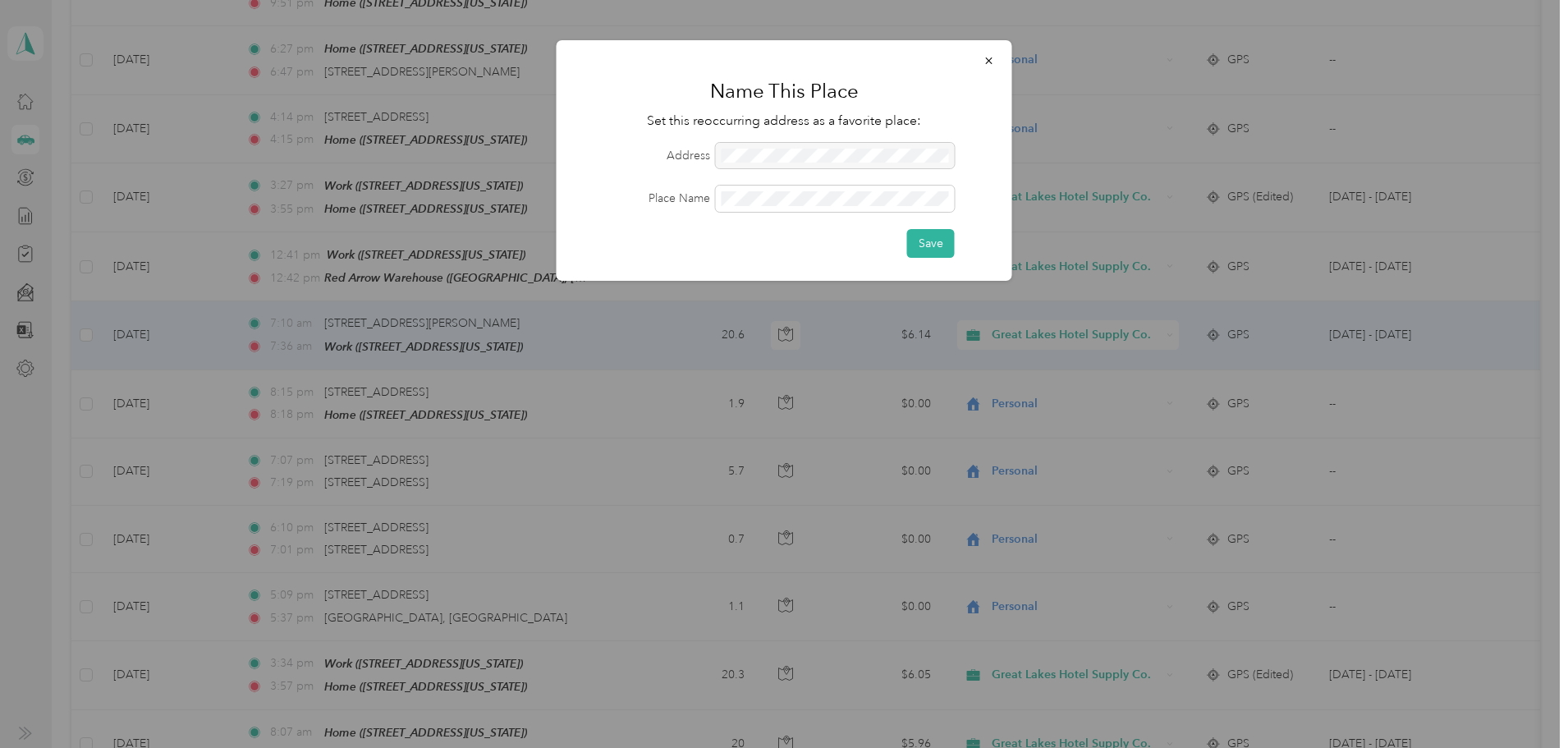
click at [988, 58] on icon "button" at bounding box center [989, 61] width 11 height 11
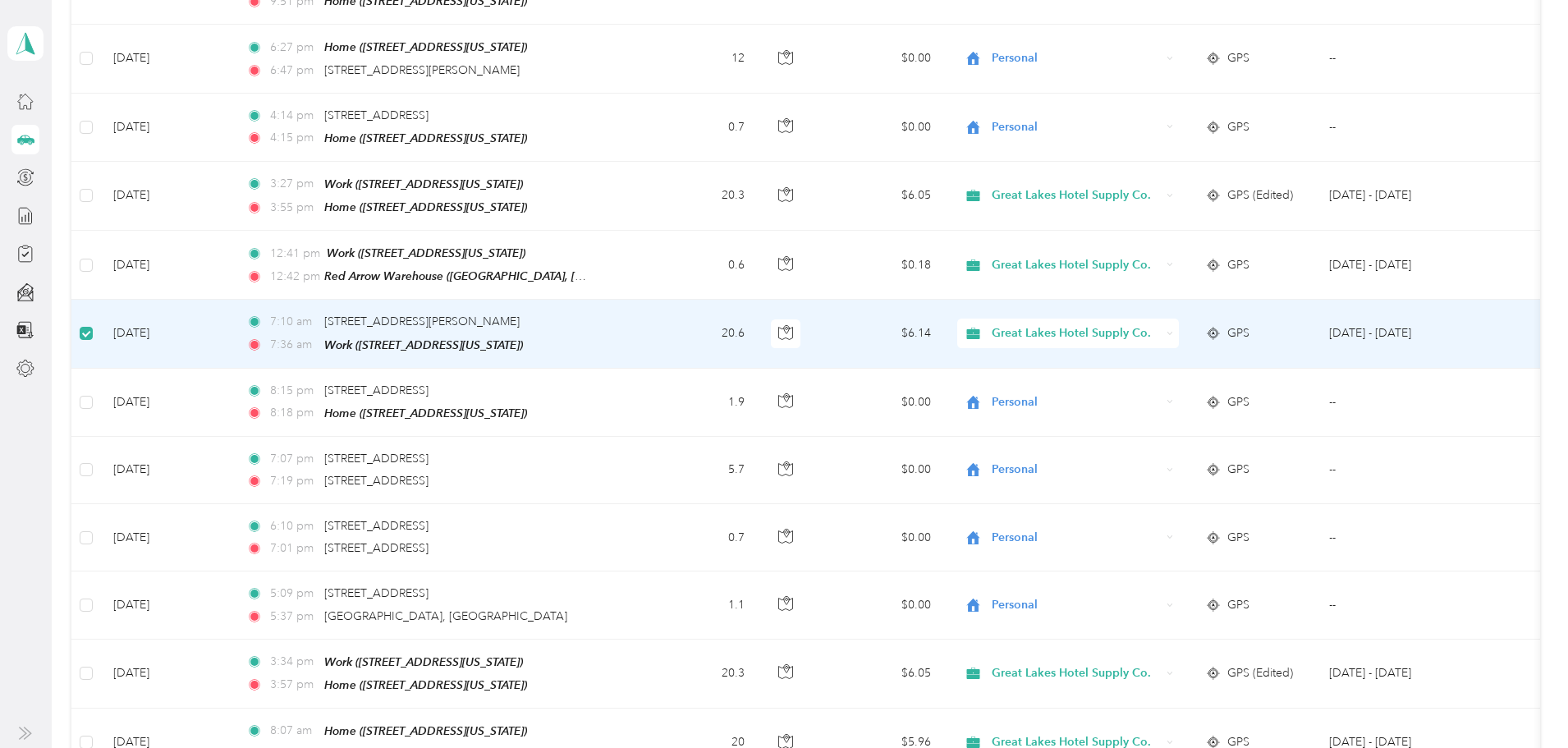
scroll to position [7150, 0]
click at [519, 316] on span "[STREET_ADDRESS][PERSON_NAME]" at bounding box center [422, 323] width 196 height 14
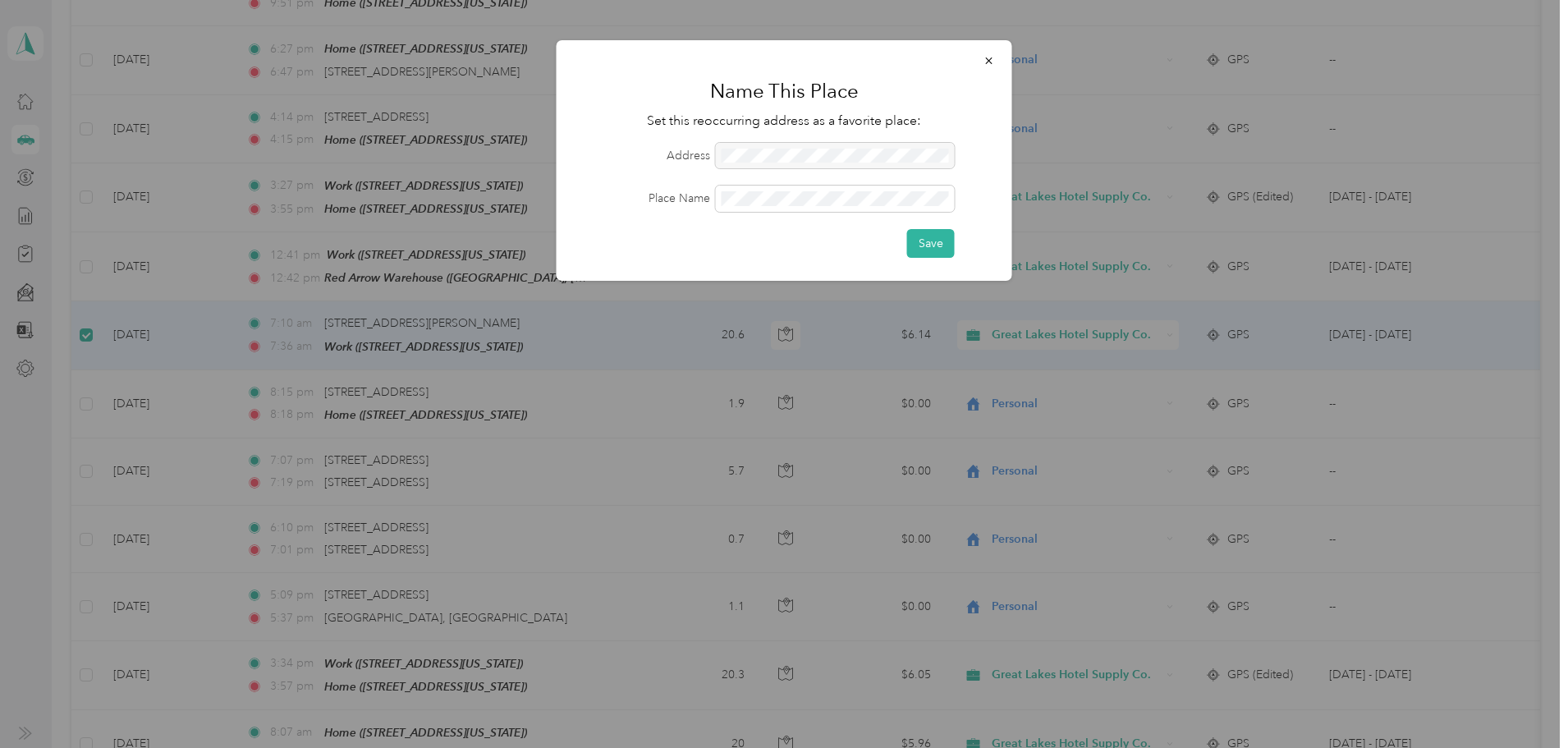
click at [992, 63] on icon "button" at bounding box center [989, 61] width 11 height 11
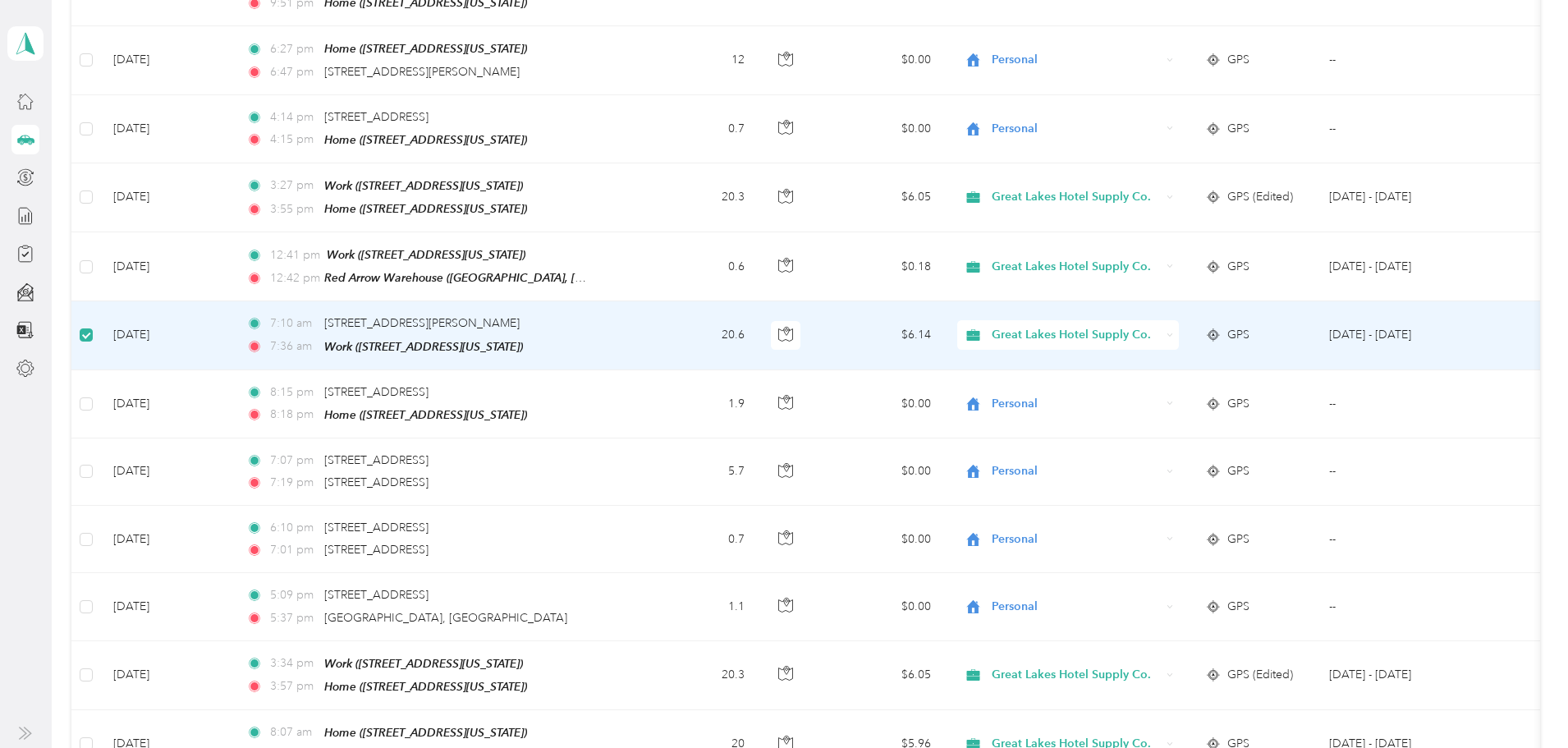
click at [641, 301] on td "7:10 am 2769–[STREET_ADDRESS][PERSON_NAME] 7:36 am Work ([STREET_ADDRESS][US_ST…" at bounding box center [438, 335] width 408 height 68
click at [233, 301] on td "[DATE]" at bounding box center [166, 335] width 133 height 68
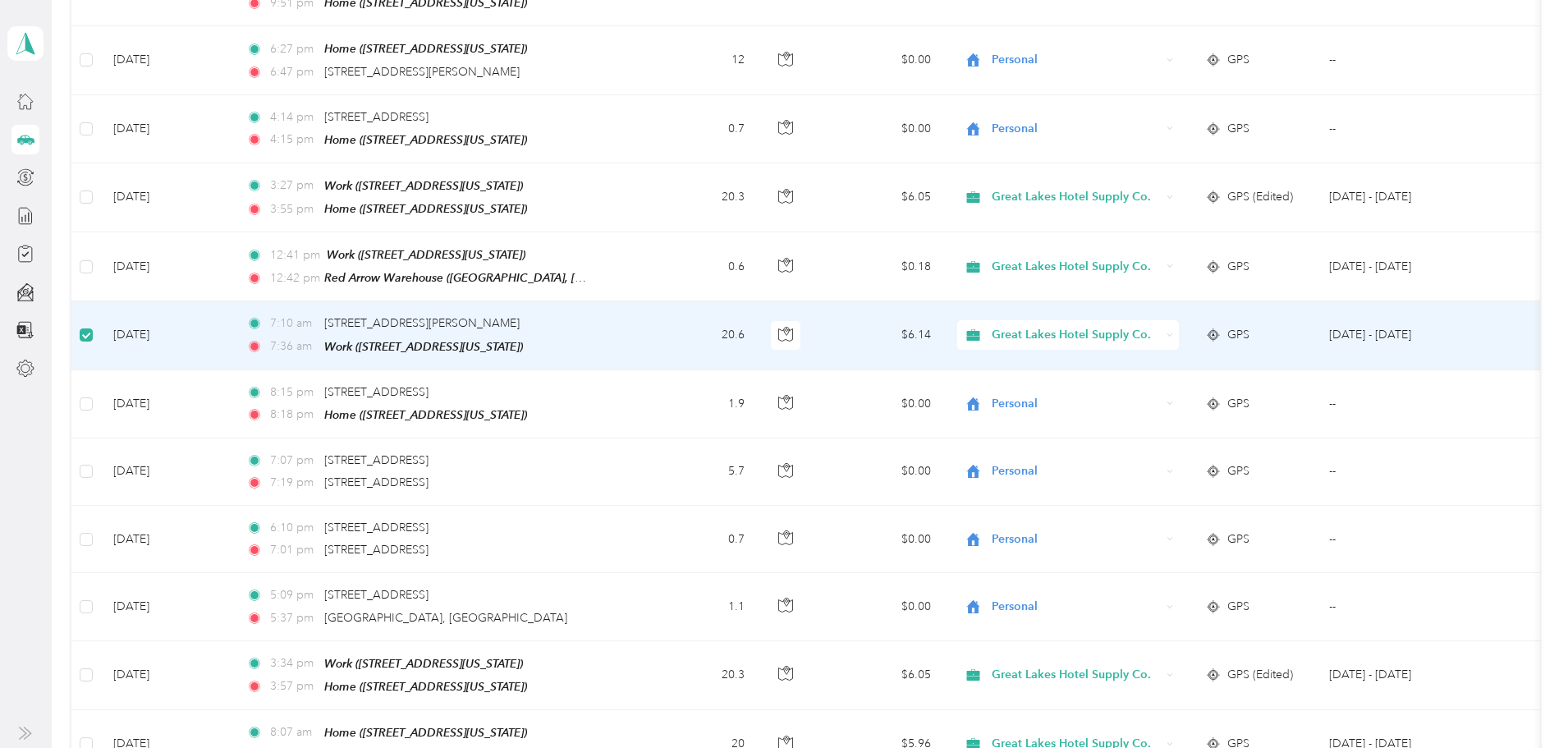
click at [233, 301] on td "[DATE]" at bounding box center [166, 335] width 133 height 68
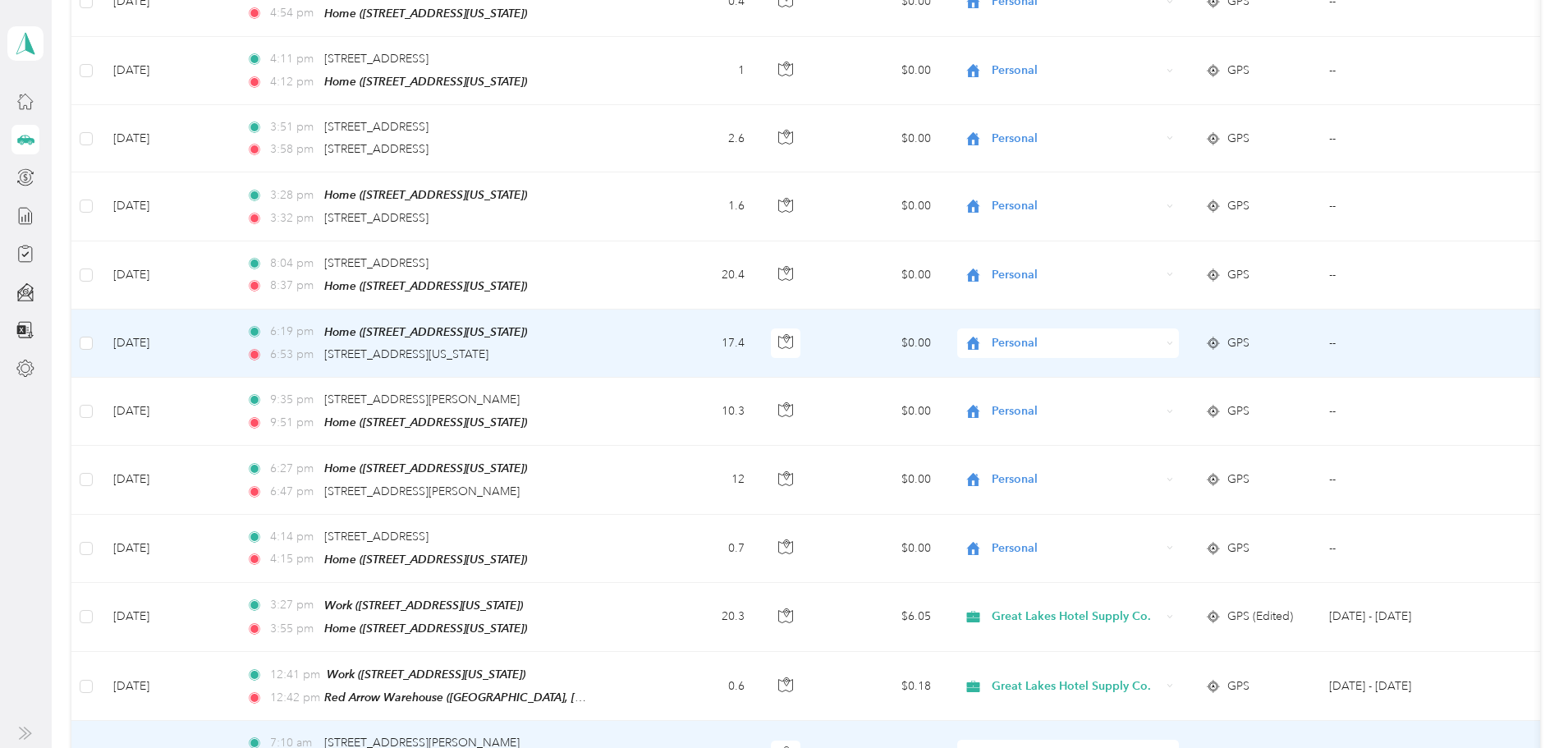
scroll to position [7141, 0]
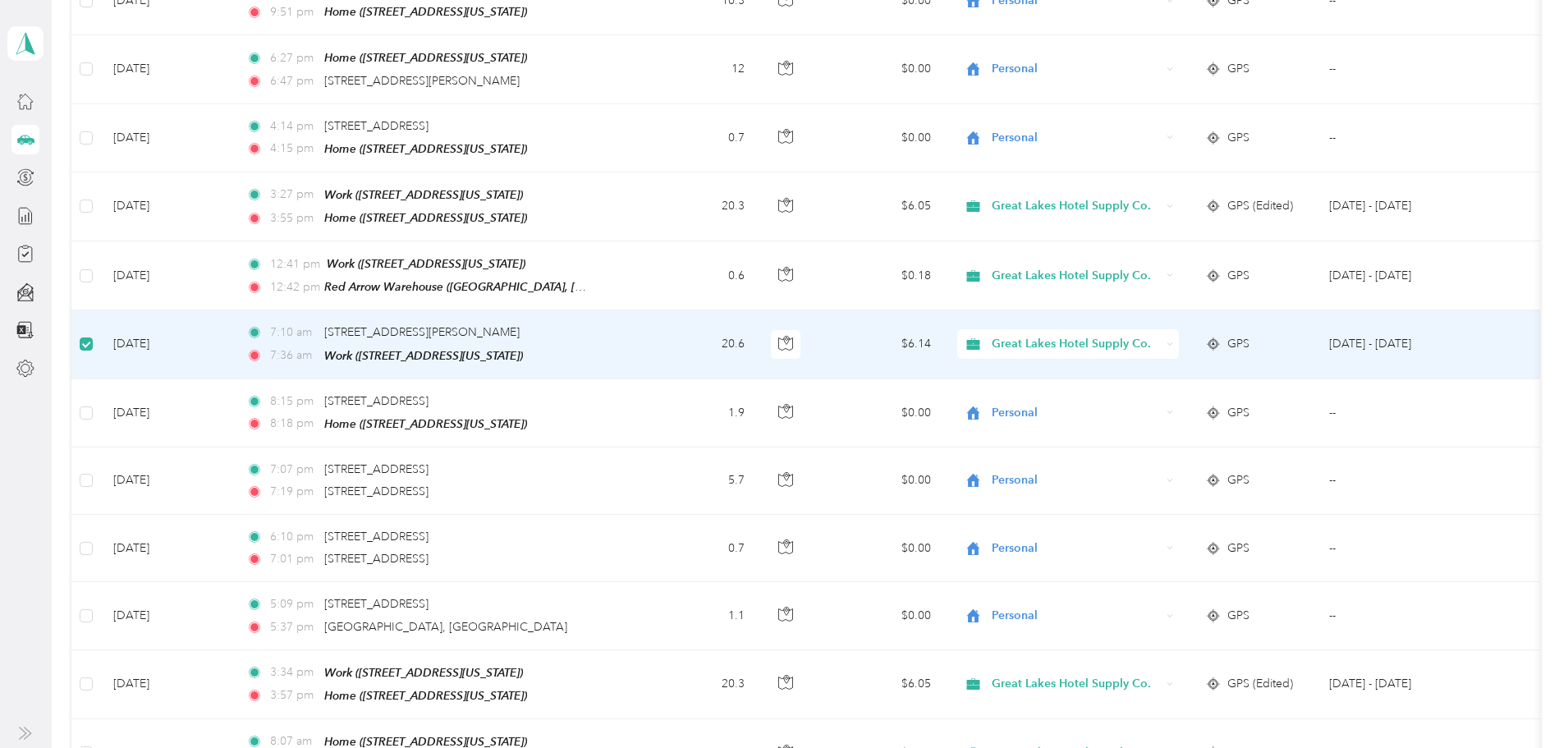
drag, startPoint x: 504, startPoint y: 239, endPoint x: 799, endPoint y: 252, distance: 295.3
click at [758, 310] on td "20.6" at bounding box center [700, 345] width 118 height 68
click at [789, 336] on icon "button" at bounding box center [786, 340] width 5 height 9
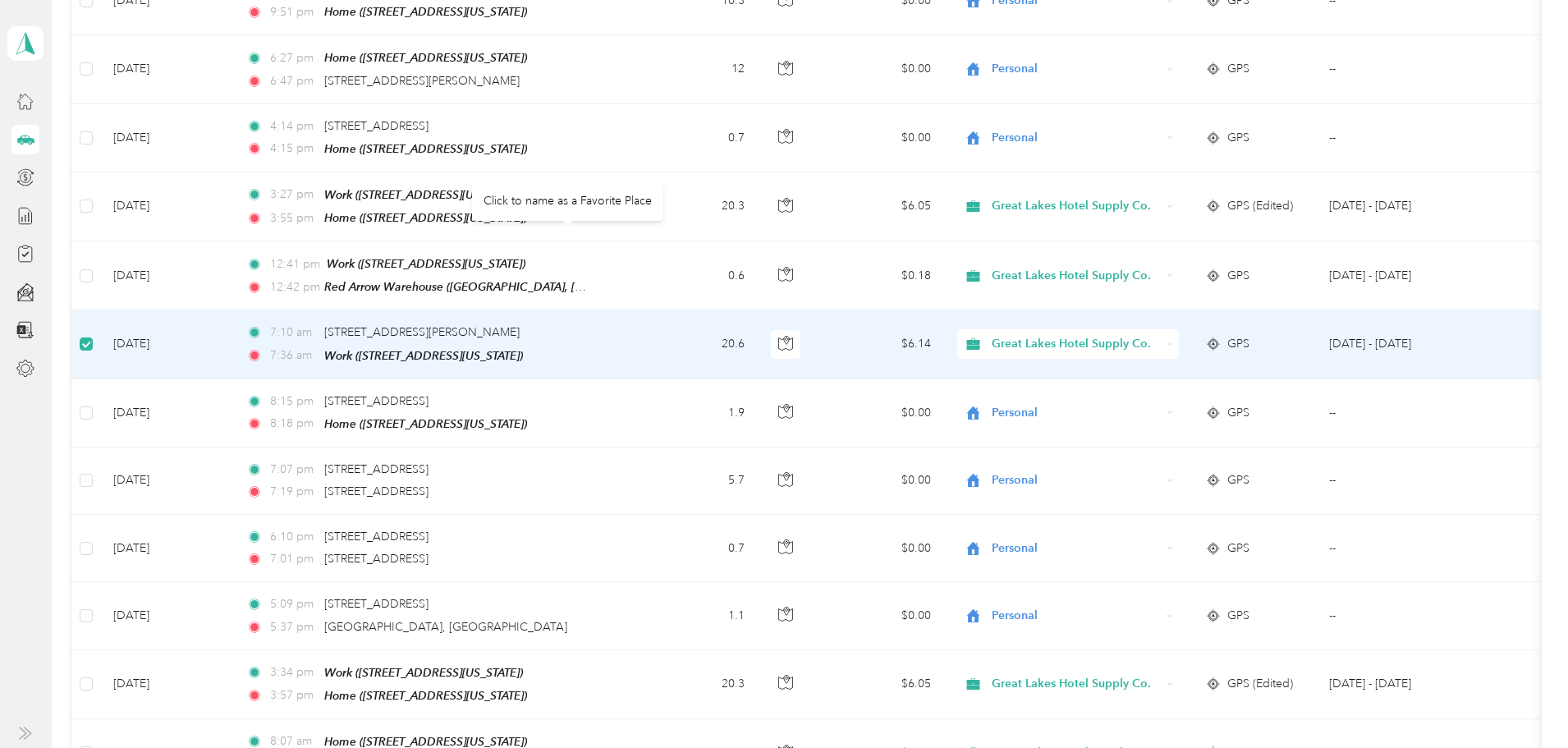
click at [317, 324] on span "7:10 am" at bounding box center [292, 332] width 47 height 18
click at [233, 310] on td "[DATE]" at bounding box center [166, 345] width 133 height 68
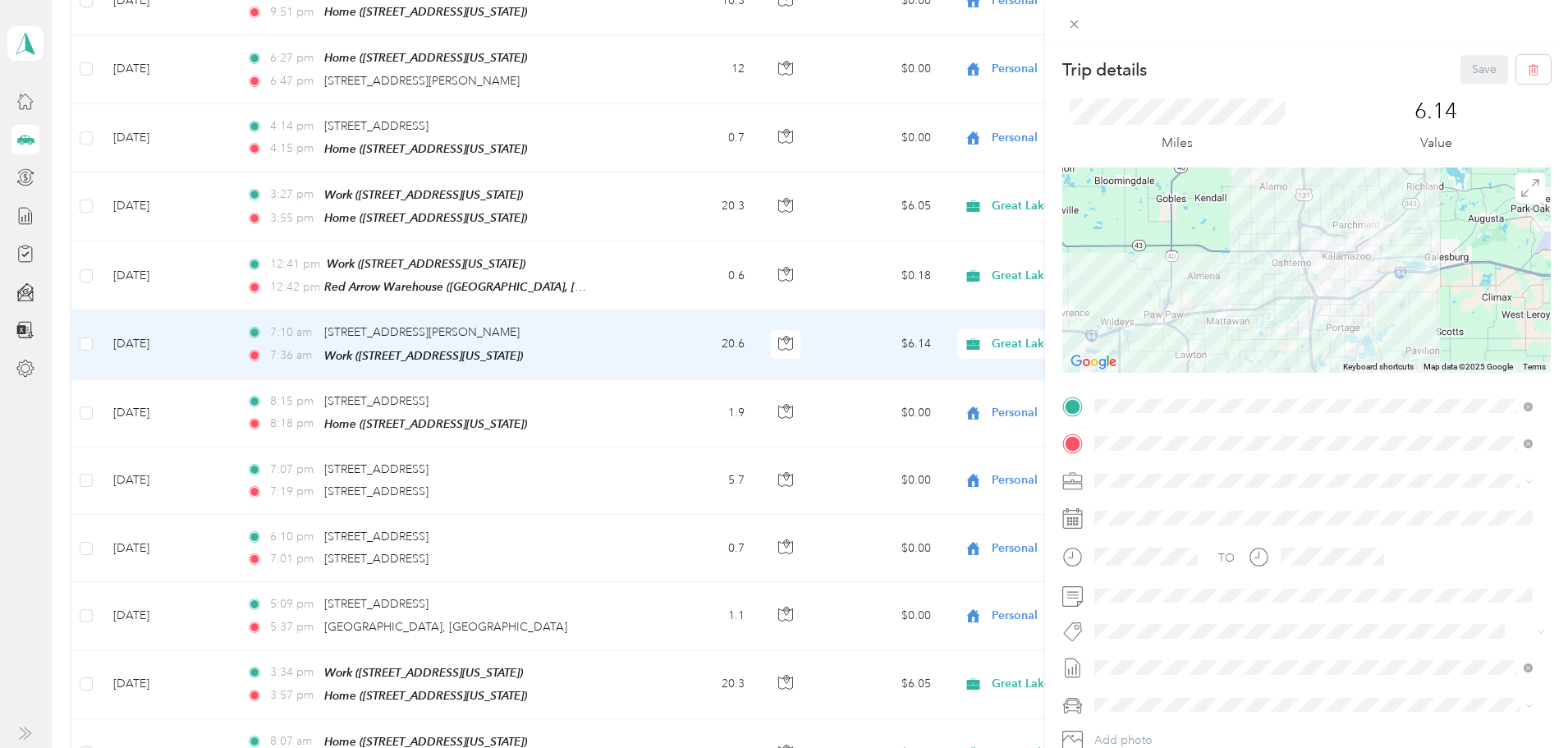
click at [1166, 481] on div "Home [STREET_ADDRESS][US_STATE]" at bounding box center [1207, 481] width 164 height 34
click at [1466, 65] on button "Save" at bounding box center [1484, 69] width 47 height 28
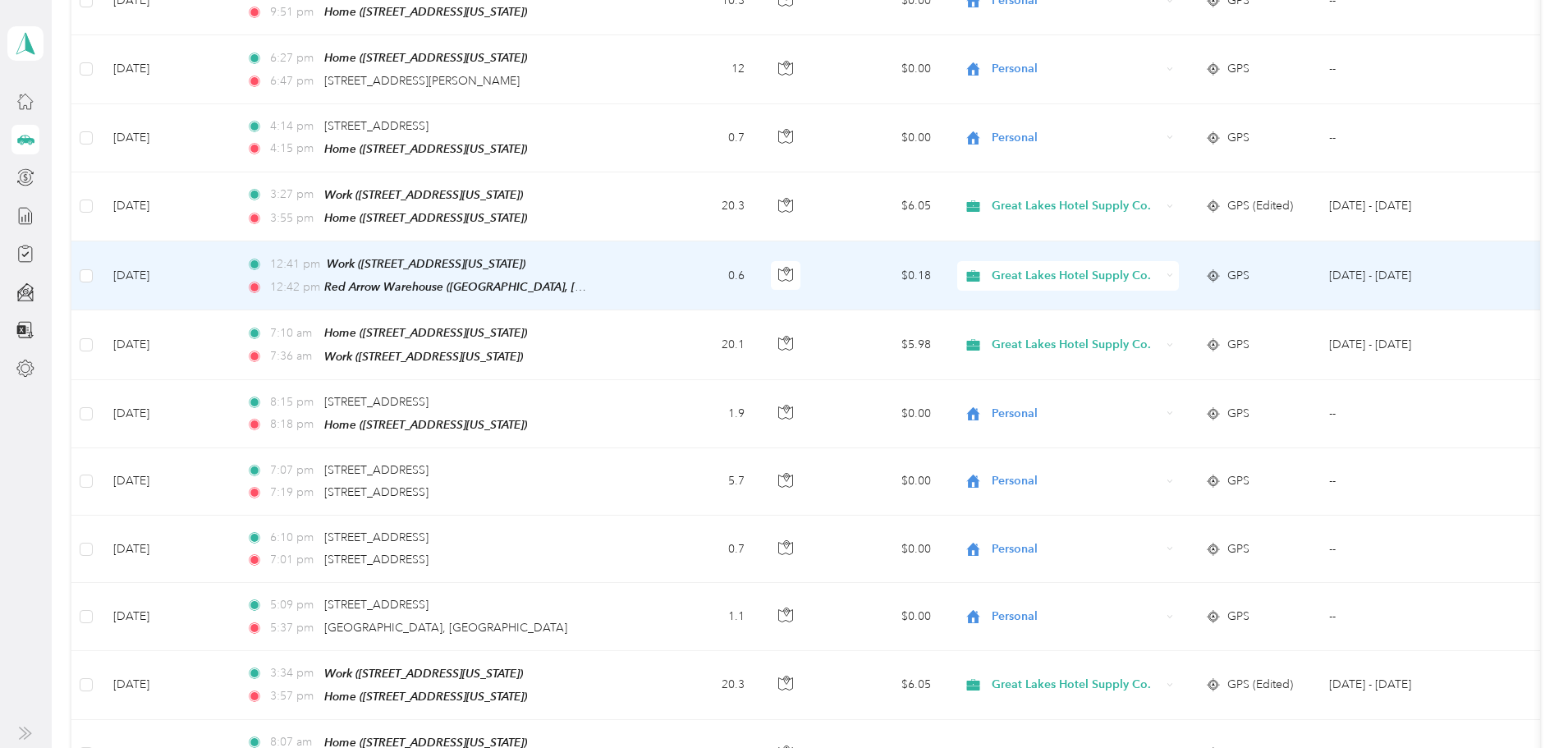
click at [1150, 267] on span "Great Lakes Hotel Supply Co." at bounding box center [1075, 275] width 168 height 18
click at [1104, 243] on span "Personal" at bounding box center [1144, 245] width 179 height 17
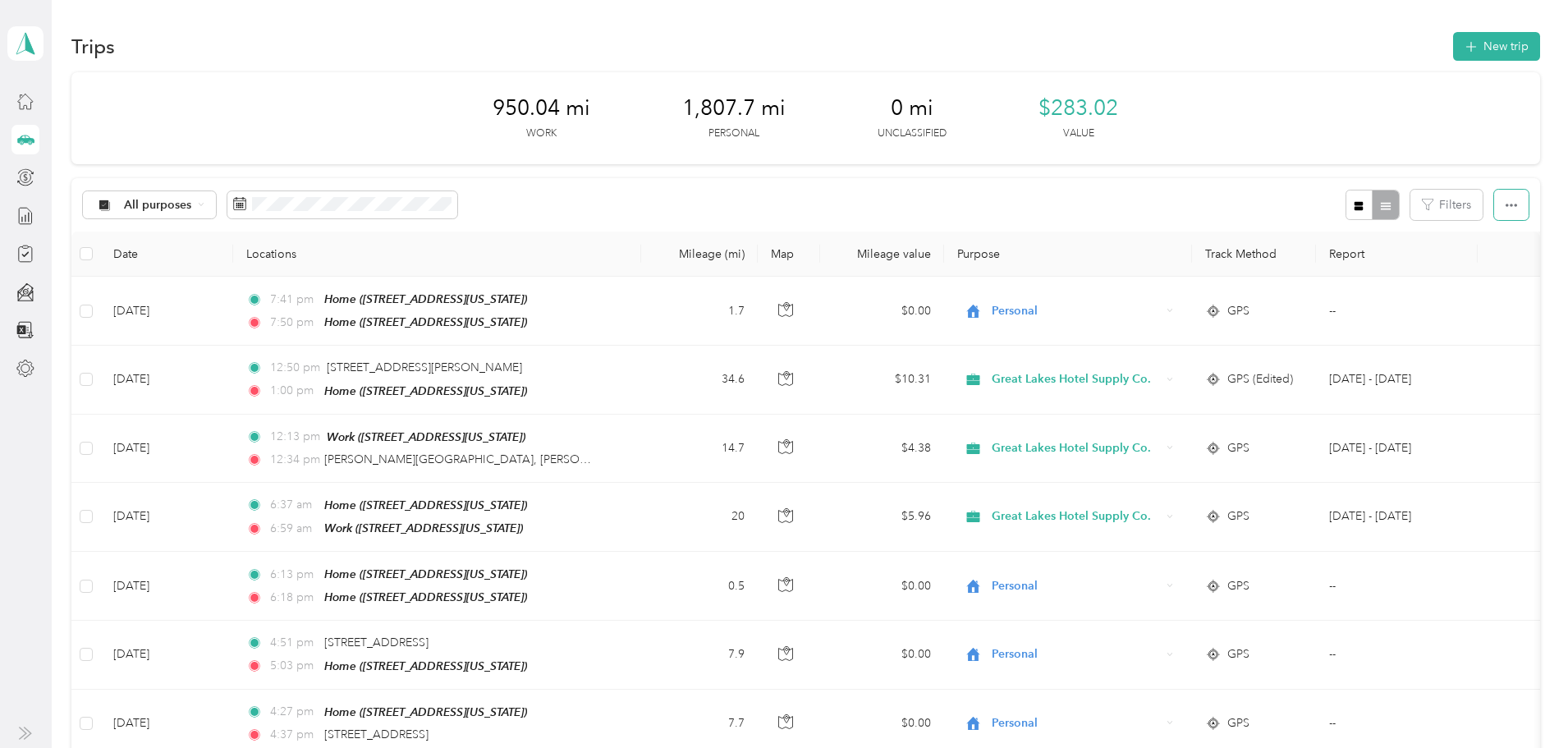
click at [1505, 202] on icon "button" at bounding box center [1511, 205] width 11 height 11
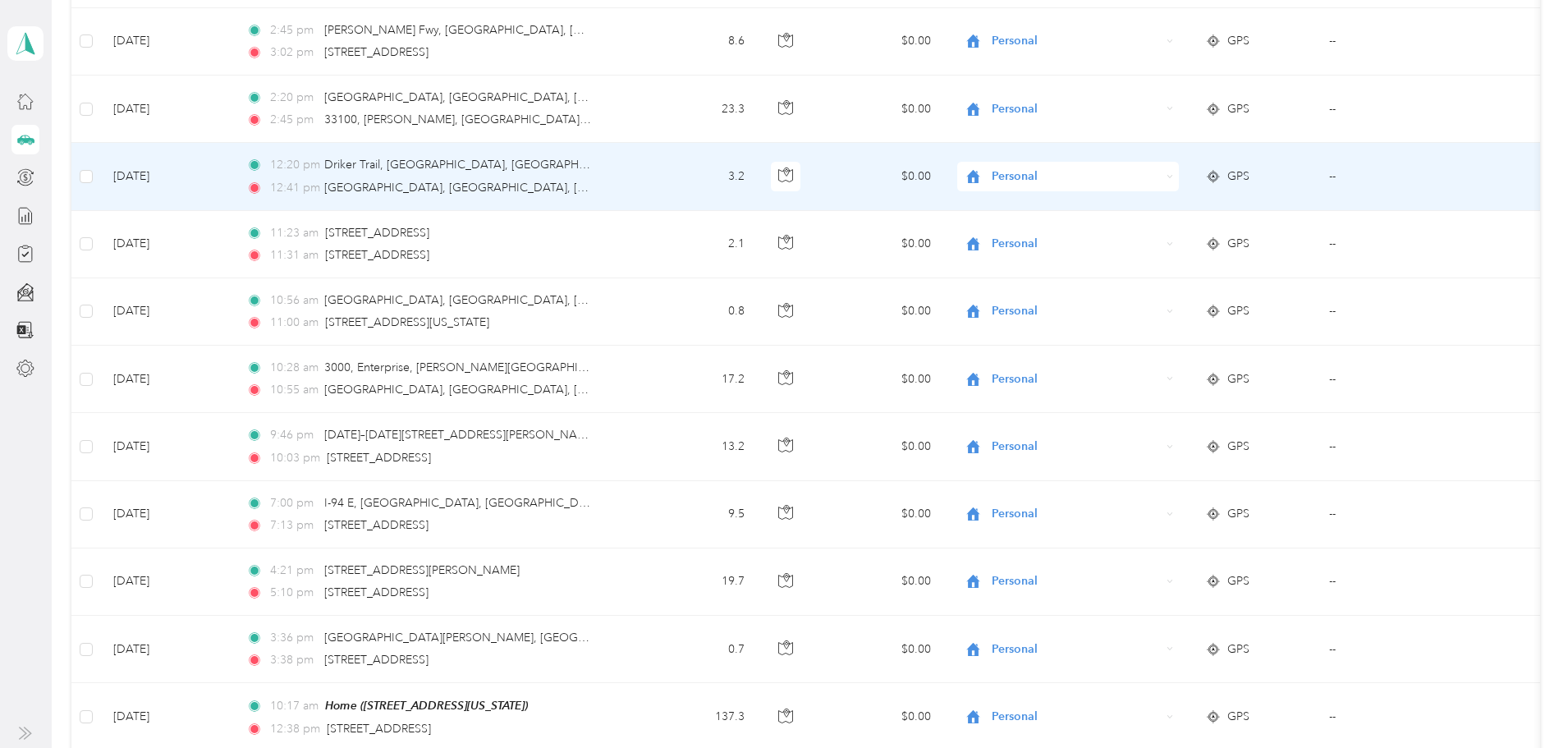
scroll to position [2103, 0]
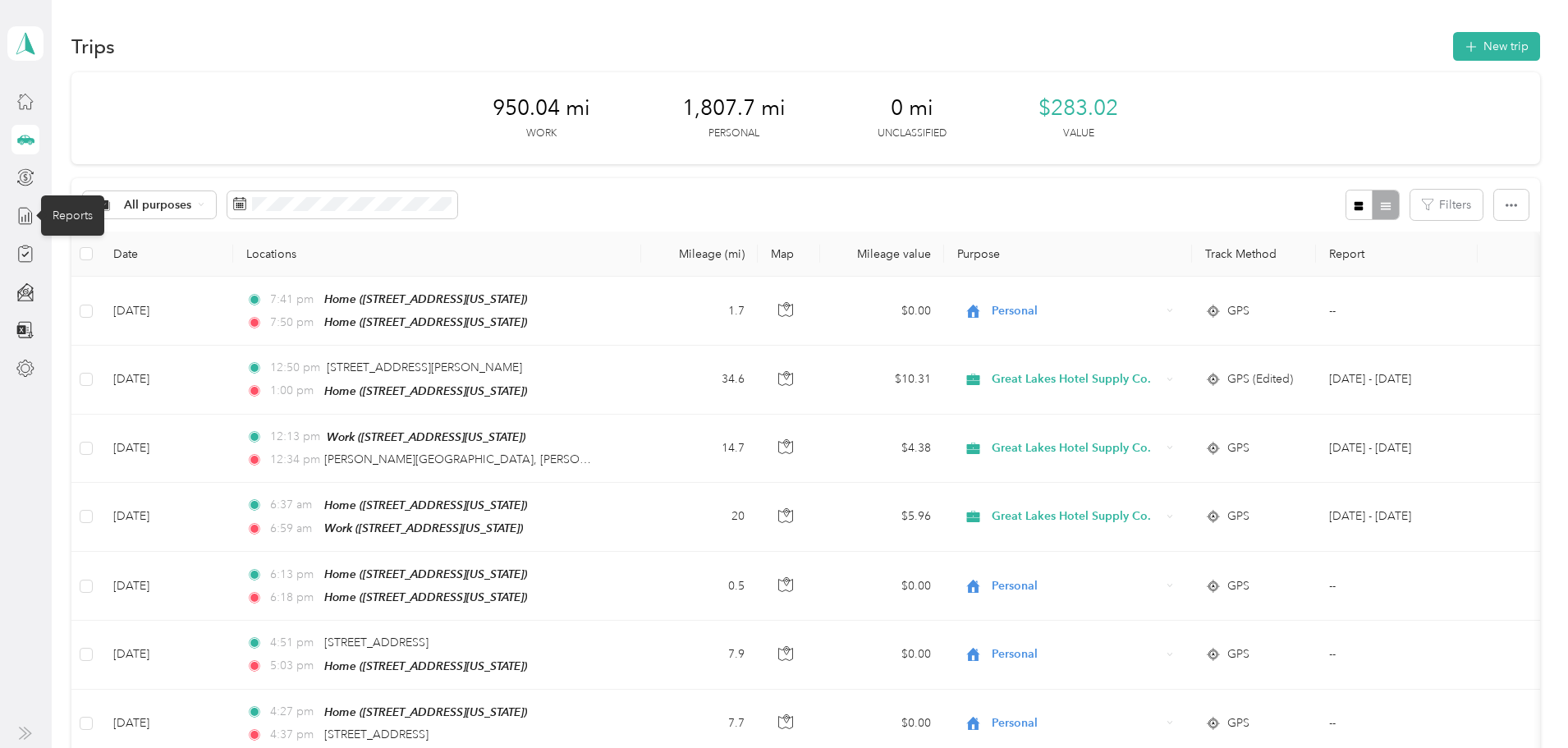
click at [24, 214] on icon at bounding box center [25, 215] width 18 height 18
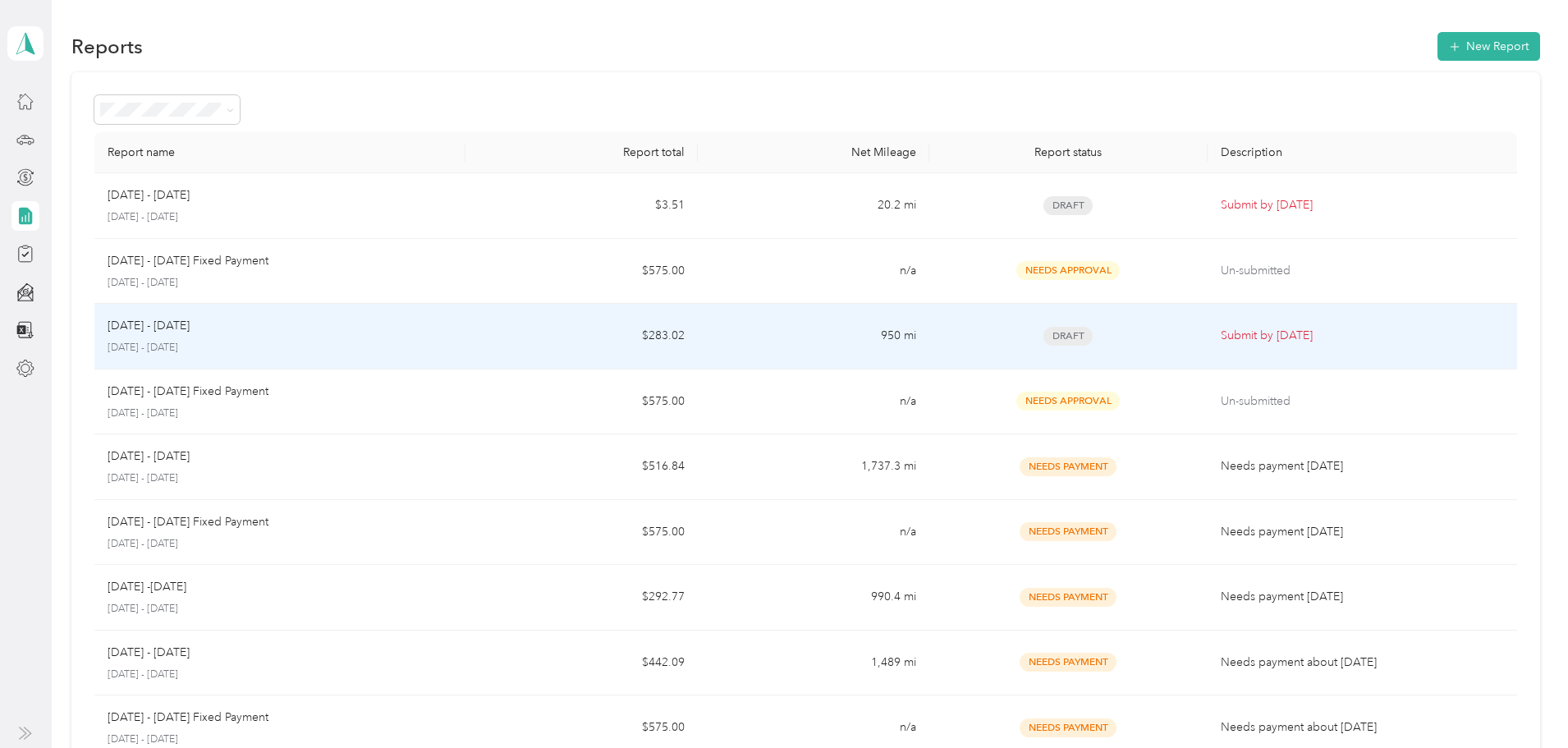
click at [190, 328] on p "[DATE] - [DATE]" at bounding box center [148, 326] width 82 height 18
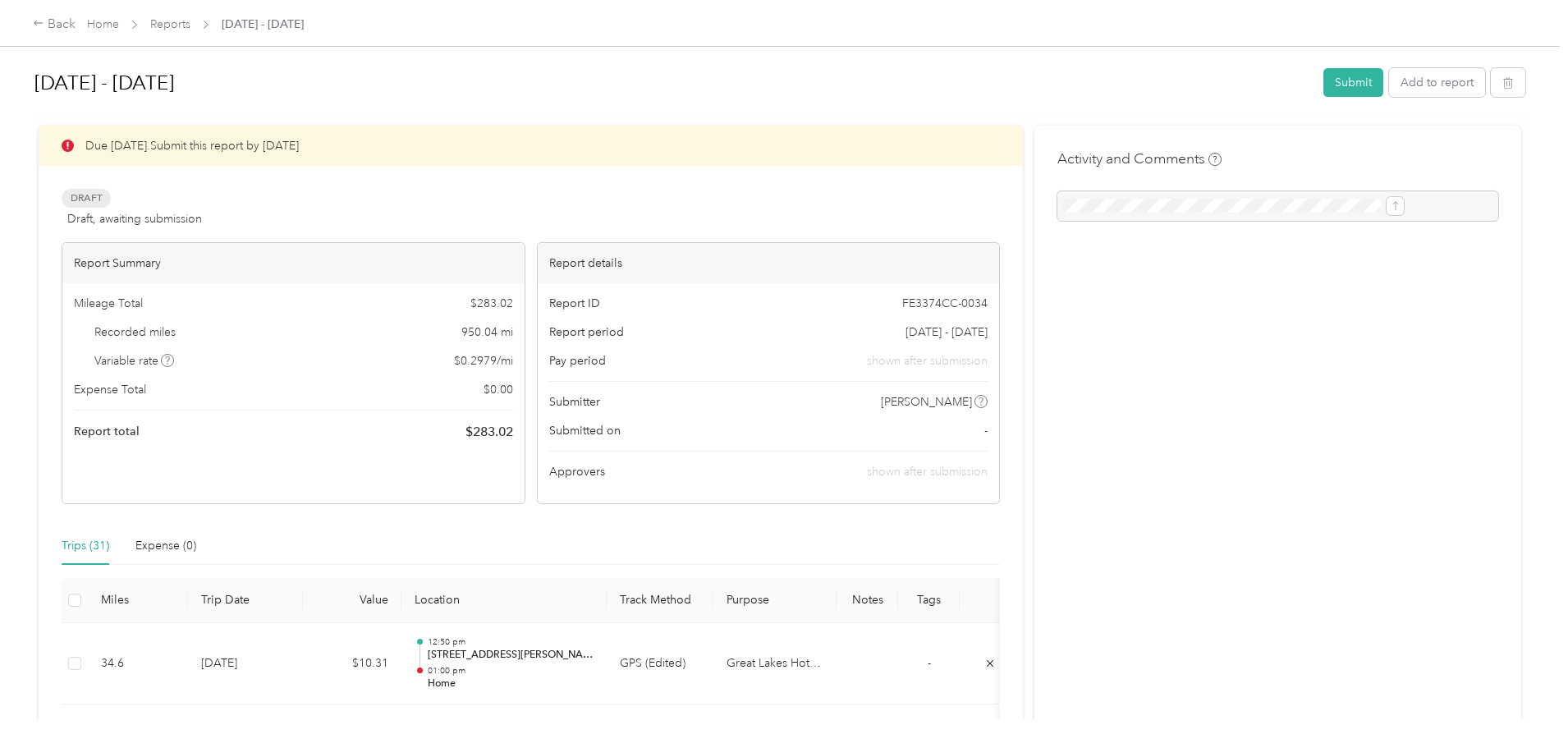
click at [1323, 80] on button "Submit" at bounding box center [1353, 83] width 60 height 28
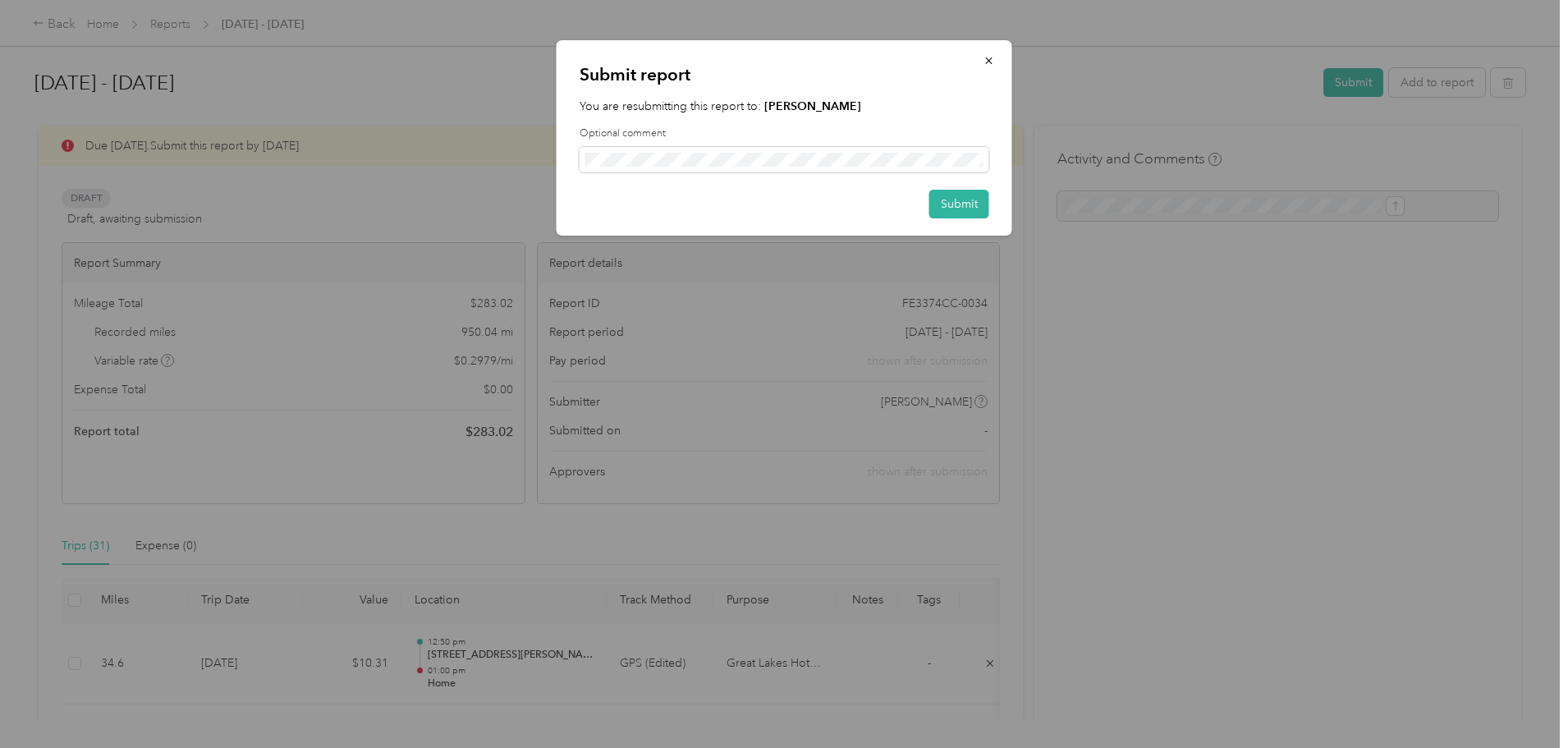
click at [963, 198] on button "Submit" at bounding box center [959, 204] width 60 height 28
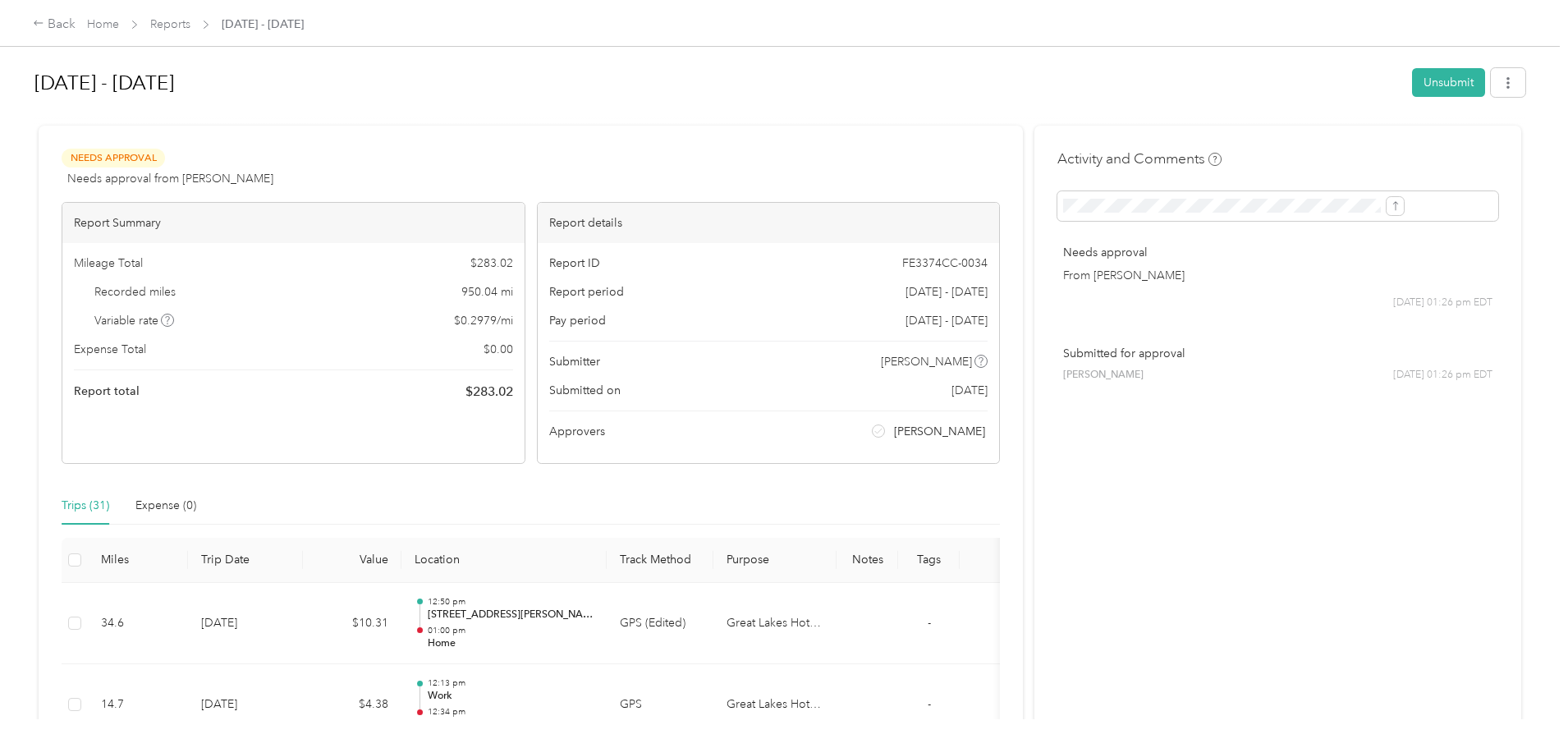
click at [119, 23] on link "Home" at bounding box center [103, 24] width 32 height 14
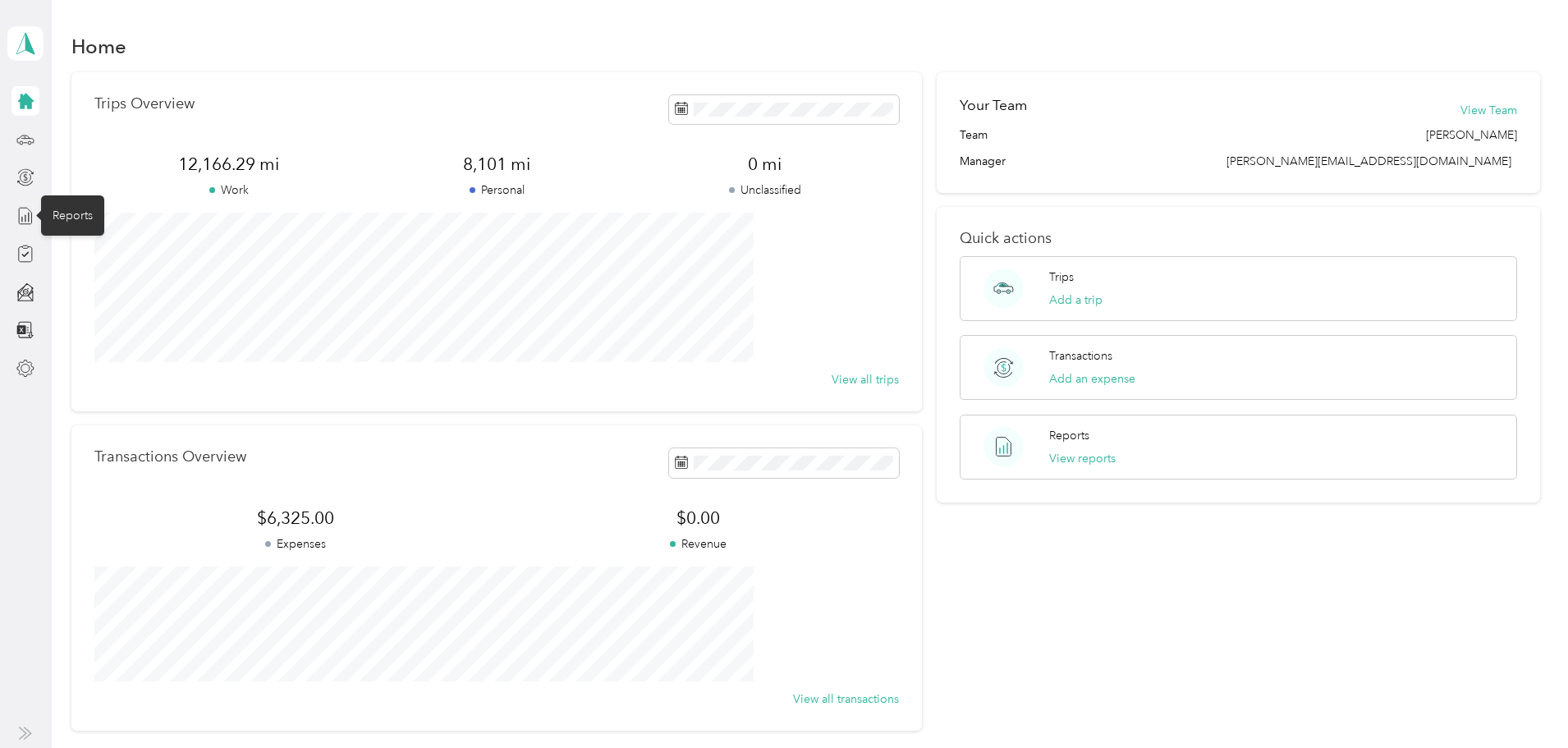
click at [25, 215] on icon at bounding box center [25, 215] width 18 height 18
